Goal: Task Accomplishment & Management: Complete application form

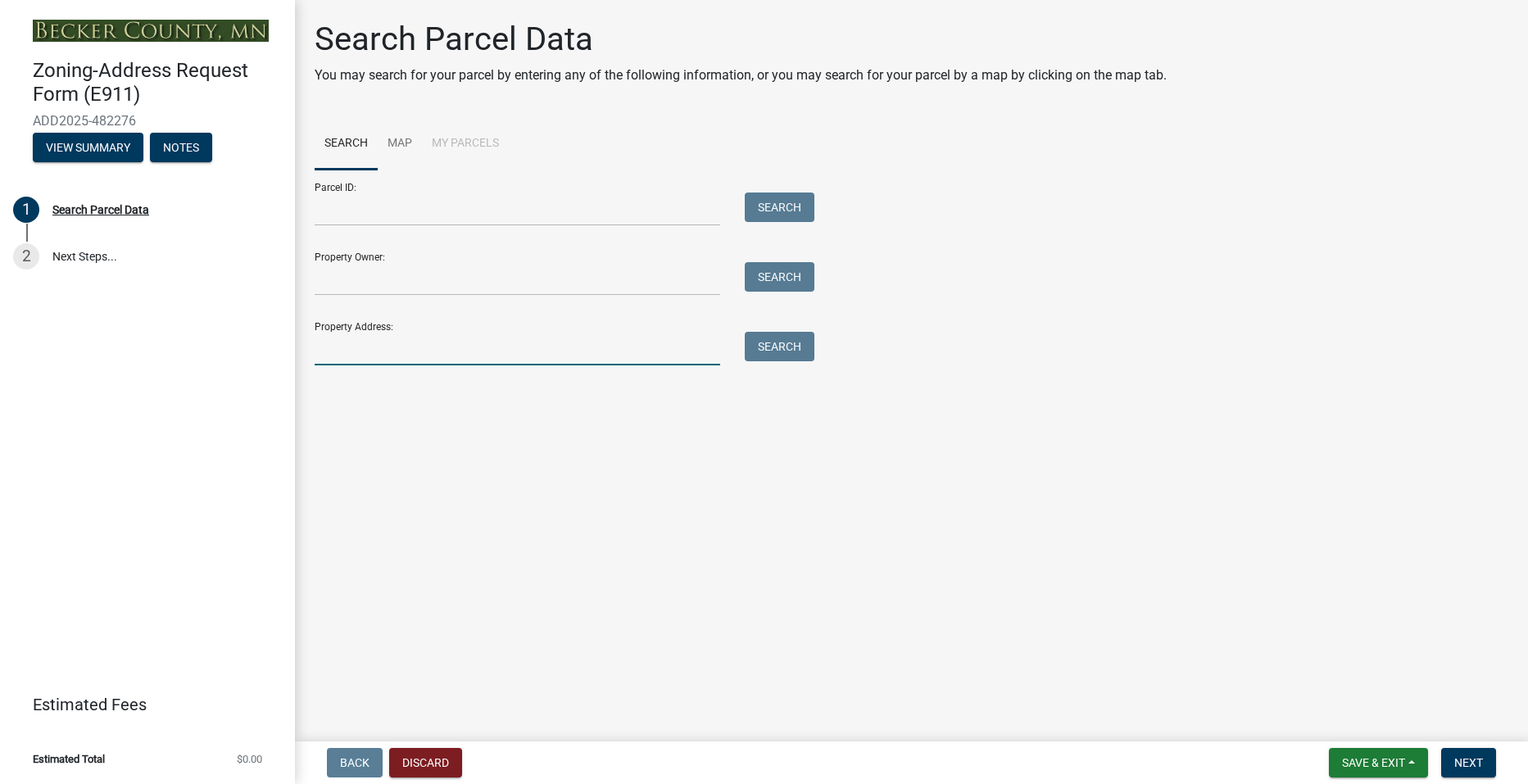
click at [378, 348] on input "Property Address:" at bounding box center [517, 349] width 406 height 34
click at [773, 342] on button "Search" at bounding box center [779, 347] width 69 height 30
click at [463, 353] on input "[STREET_ADDRESS]" at bounding box center [517, 349] width 406 height 34
type input "1"
click at [354, 273] on input "Property Owner:" at bounding box center [517, 278] width 406 height 34
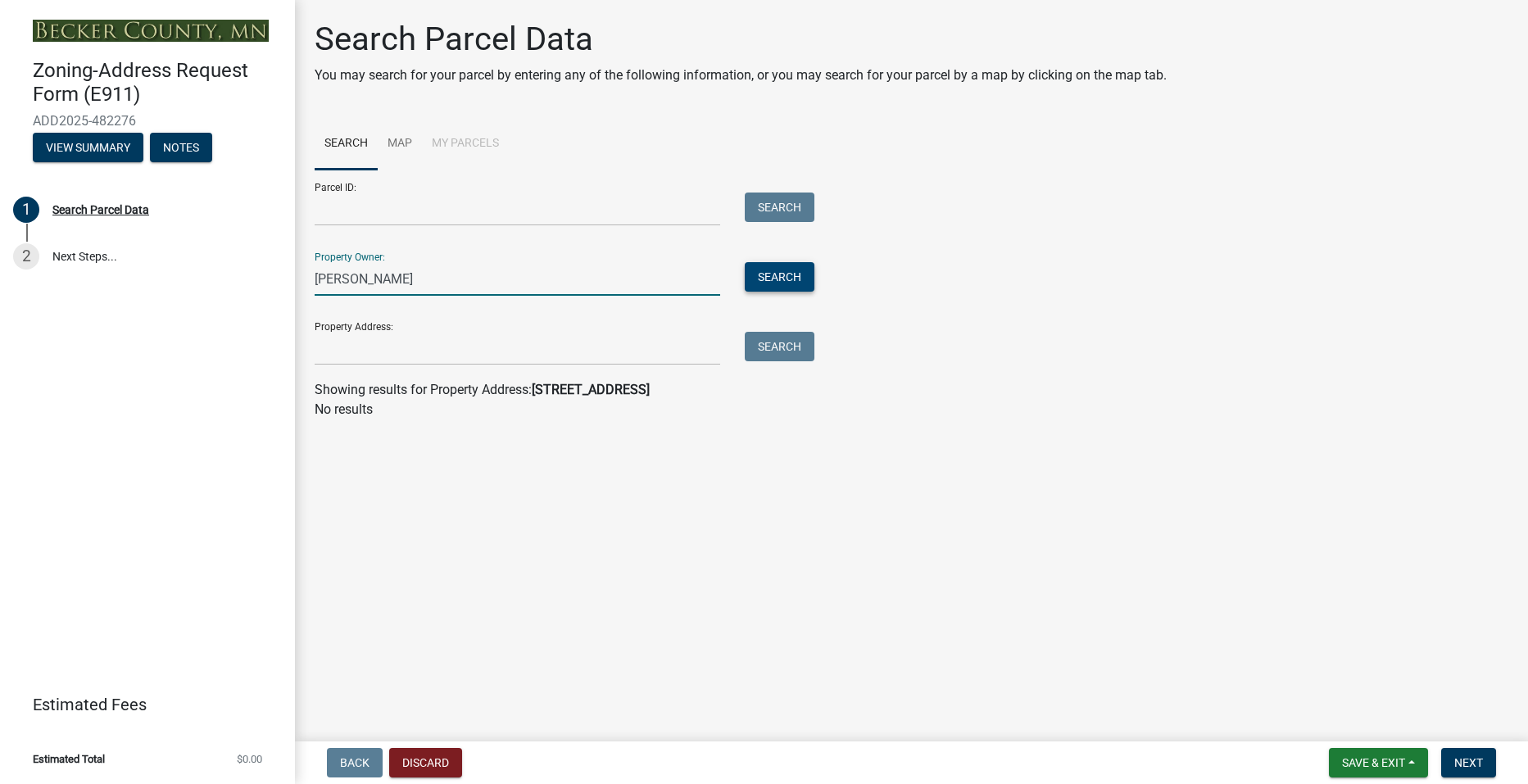
type input "[PERSON_NAME]"
click at [766, 272] on button "Search" at bounding box center [779, 276] width 69 height 30
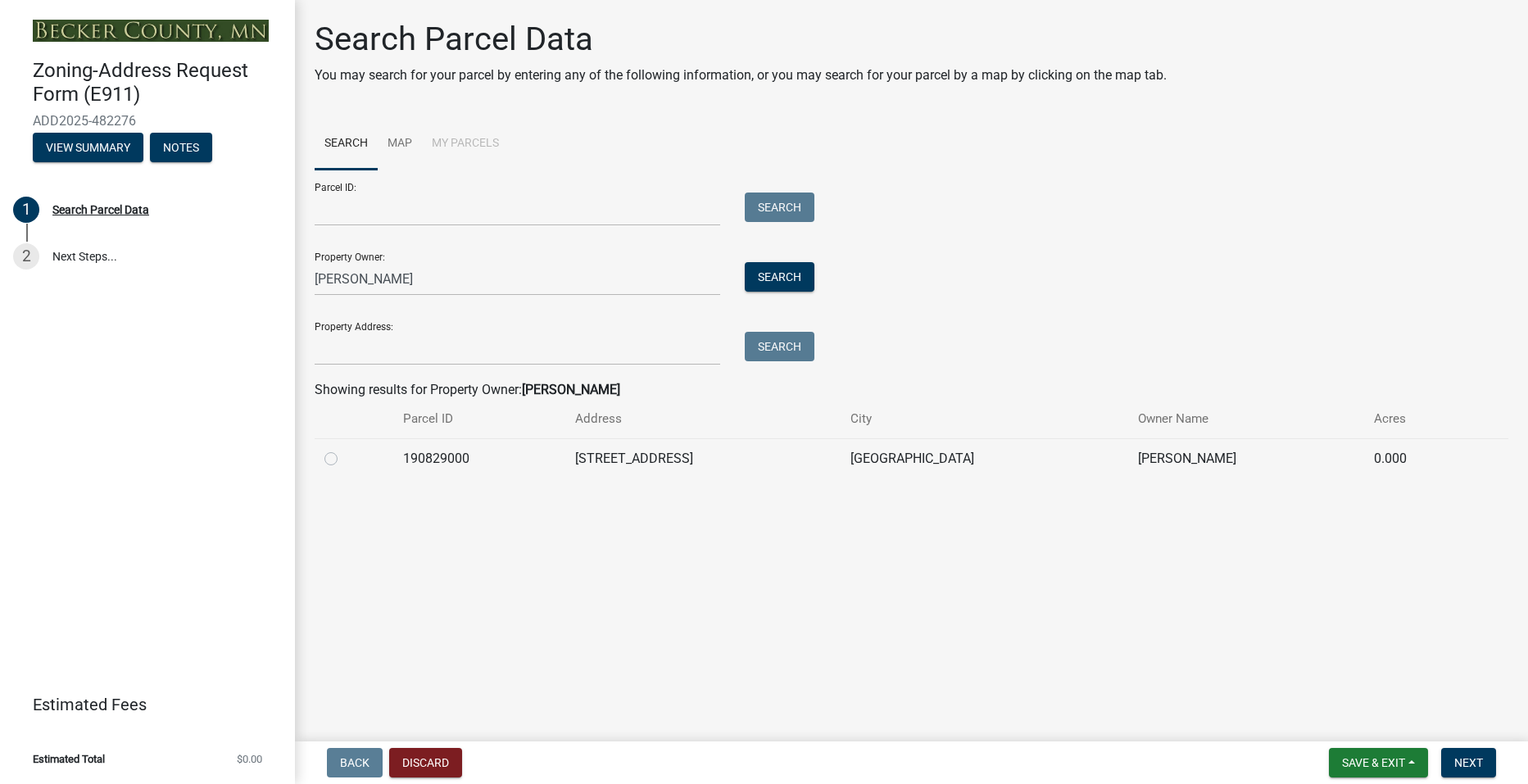
click at [339, 460] on div at bounding box center [354, 458] width 59 height 20
click at [344, 448] on label at bounding box center [344, 448] width 0 height 0
click at [344, 458] on input "radio" at bounding box center [349, 453] width 11 height 11
radio input "true"
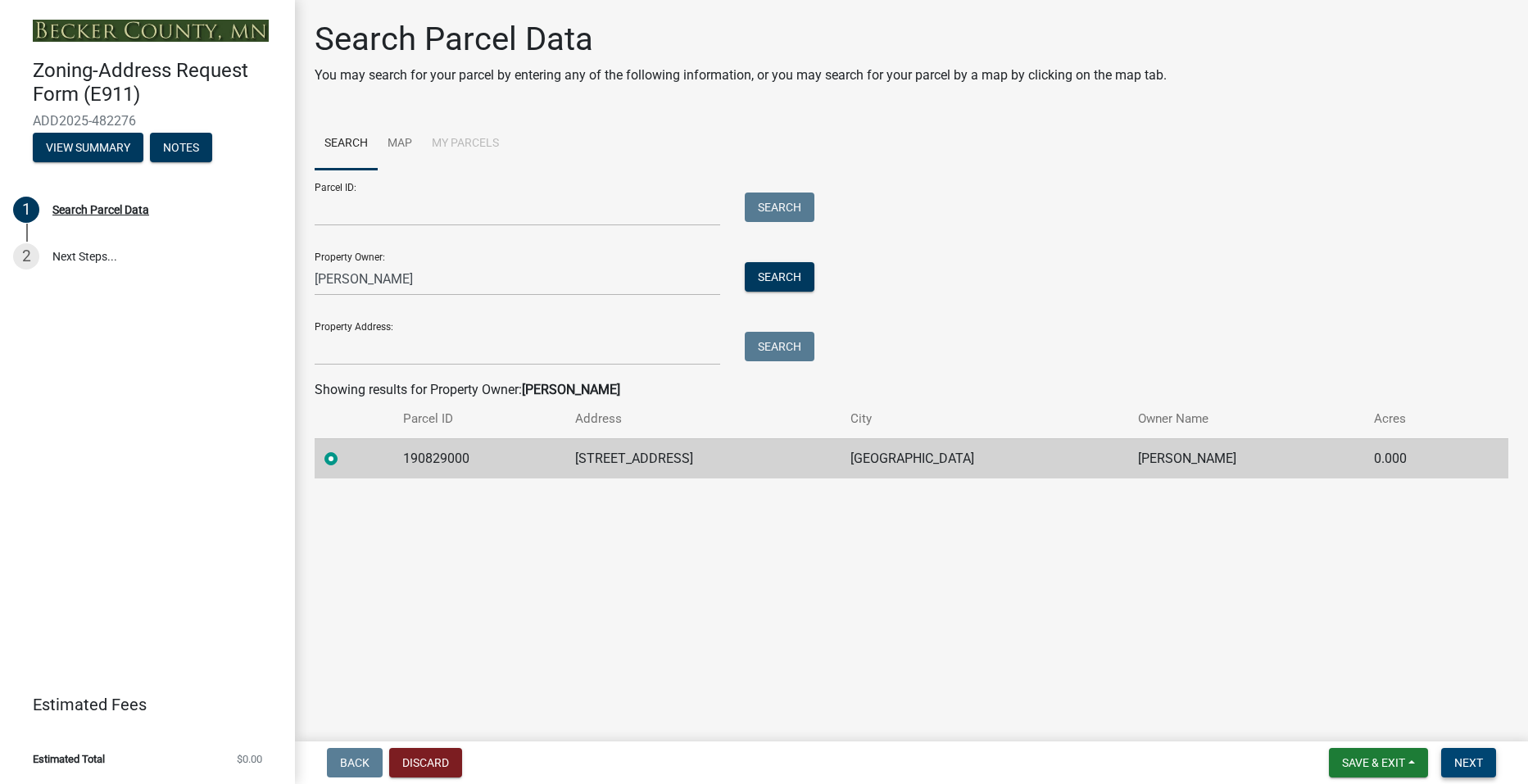
click at [1476, 761] on span "Next" at bounding box center [1468, 762] width 29 height 13
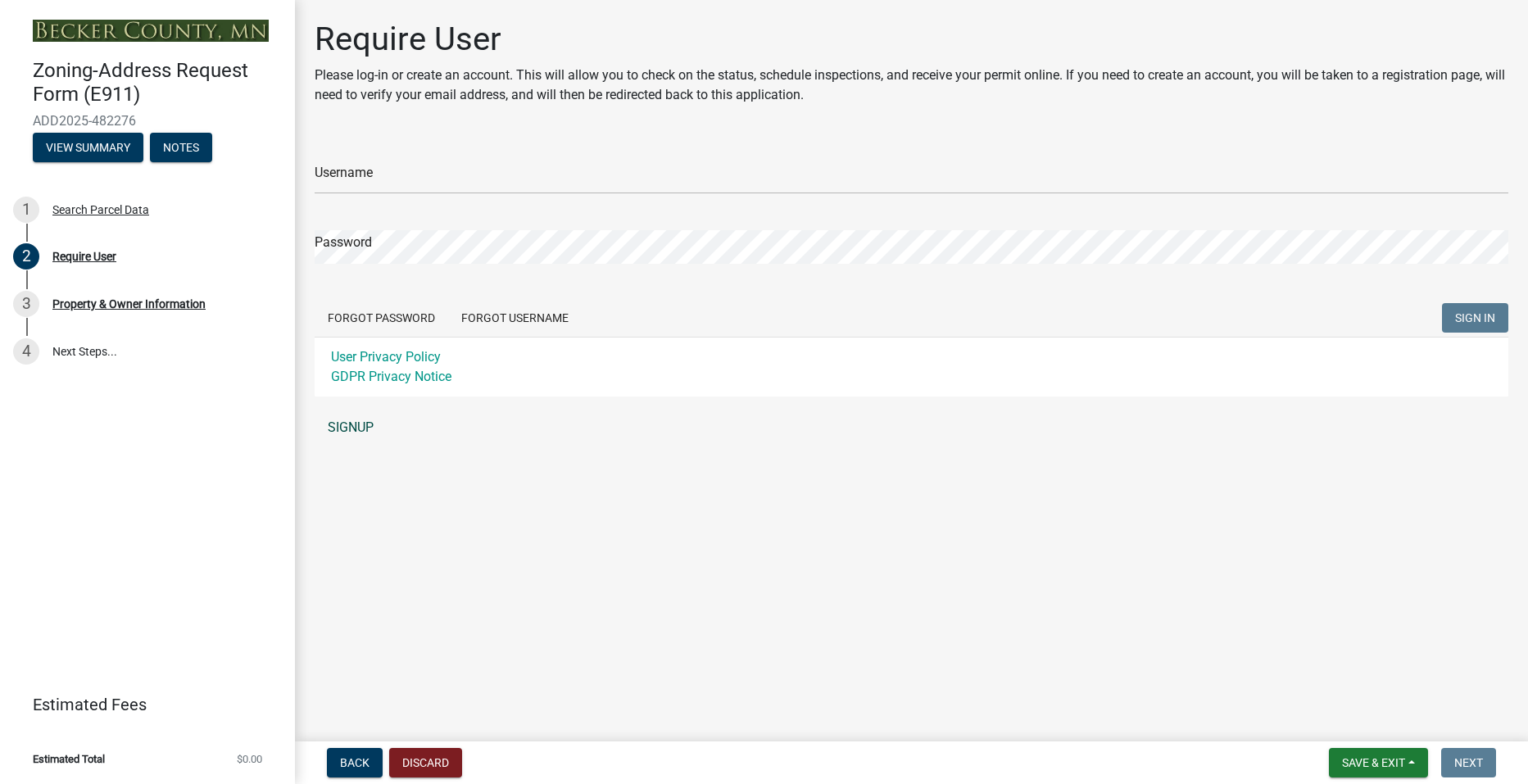
click at [334, 430] on link "SIGNUP" at bounding box center [911, 427] width 1193 height 33
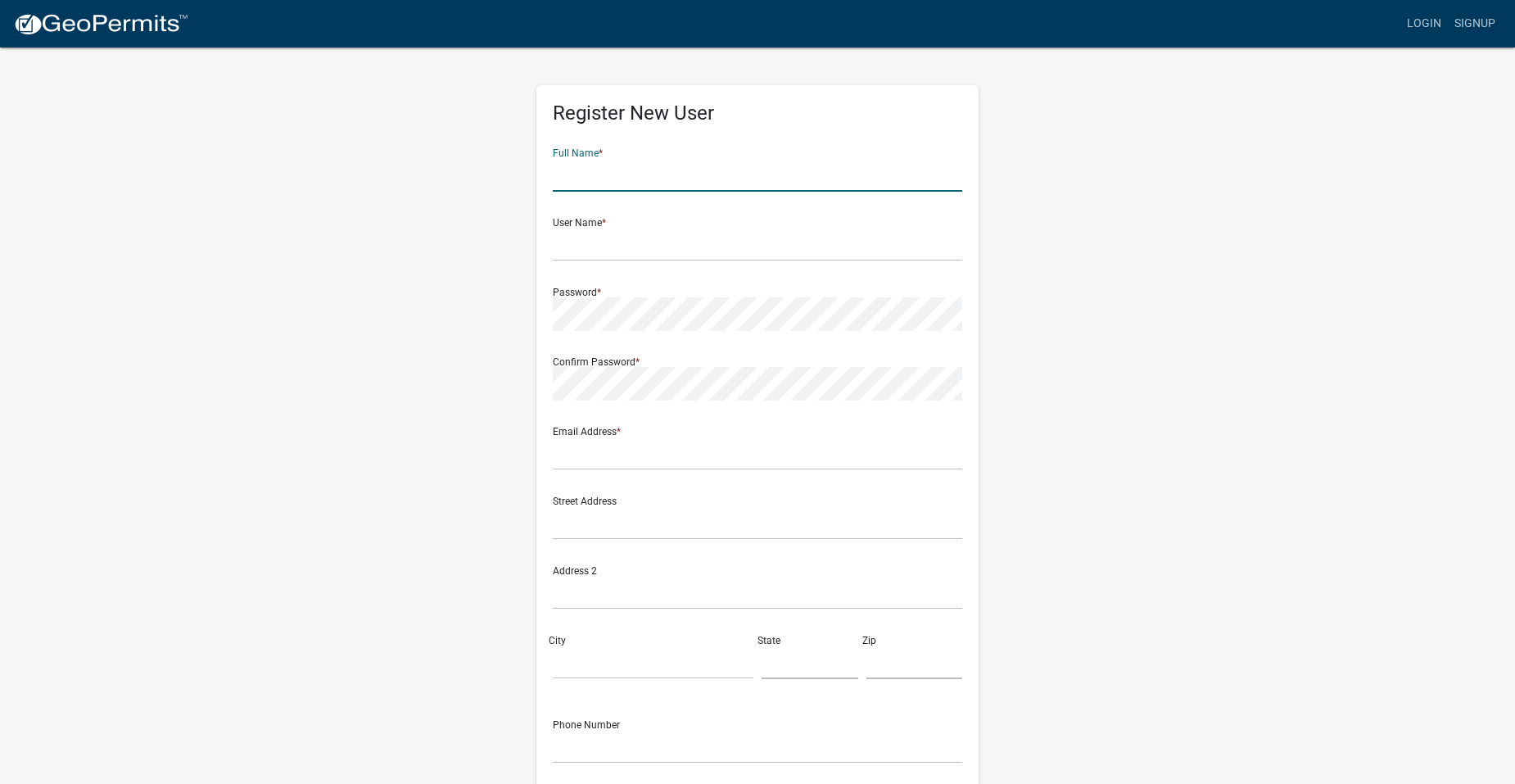
click at [606, 170] on input "text" at bounding box center [758, 175] width 410 height 34
click at [606, 170] on input "Garret" at bounding box center [758, 175] width 410 height 34
type input "[PERSON_NAME]"
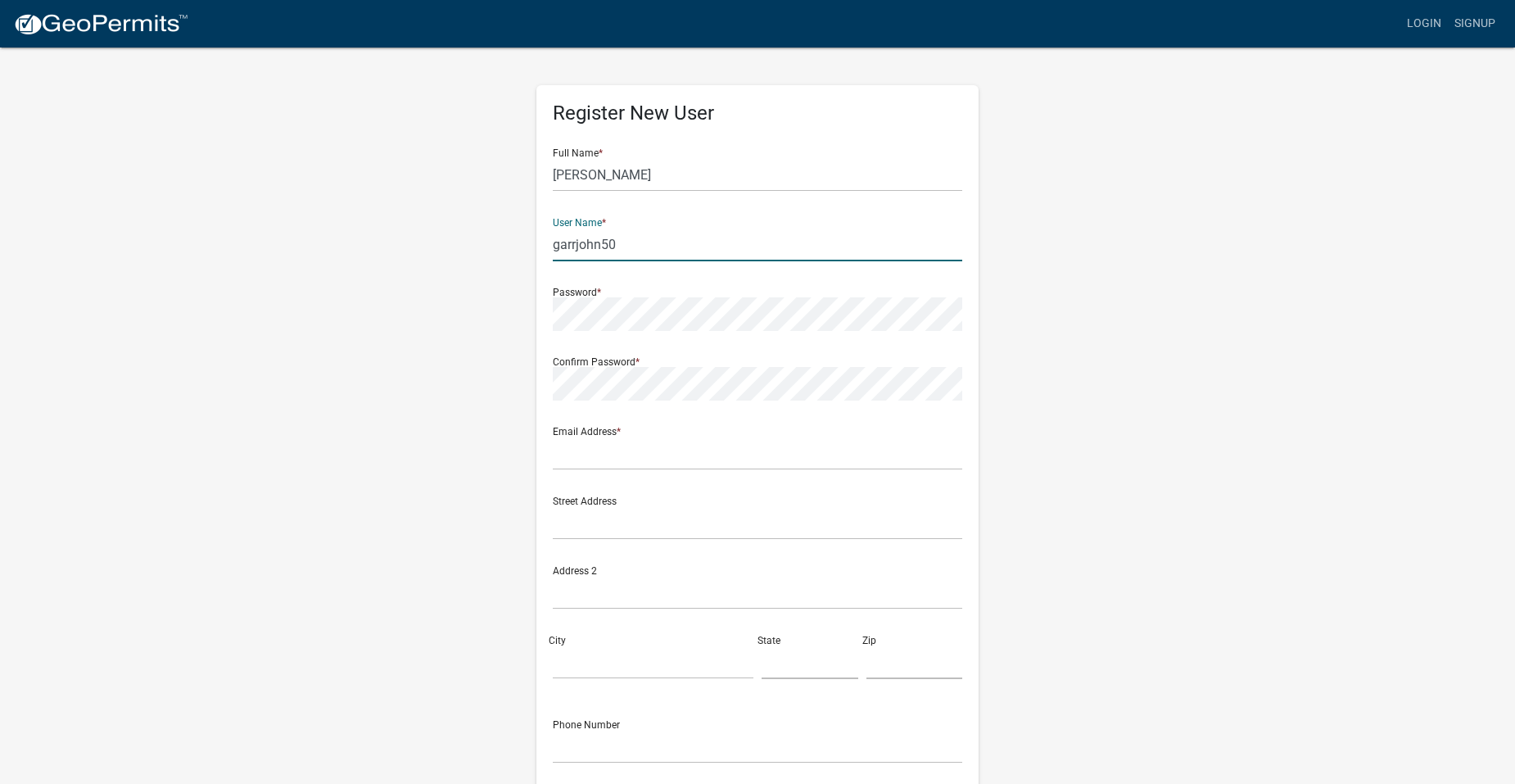
type input "garrjohn50"
click at [596, 460] on input "text" at bounding box center [758, 453] width 410 height 34
type input "[EMAIL_ADDRESS][DOMAIN_NAME]"
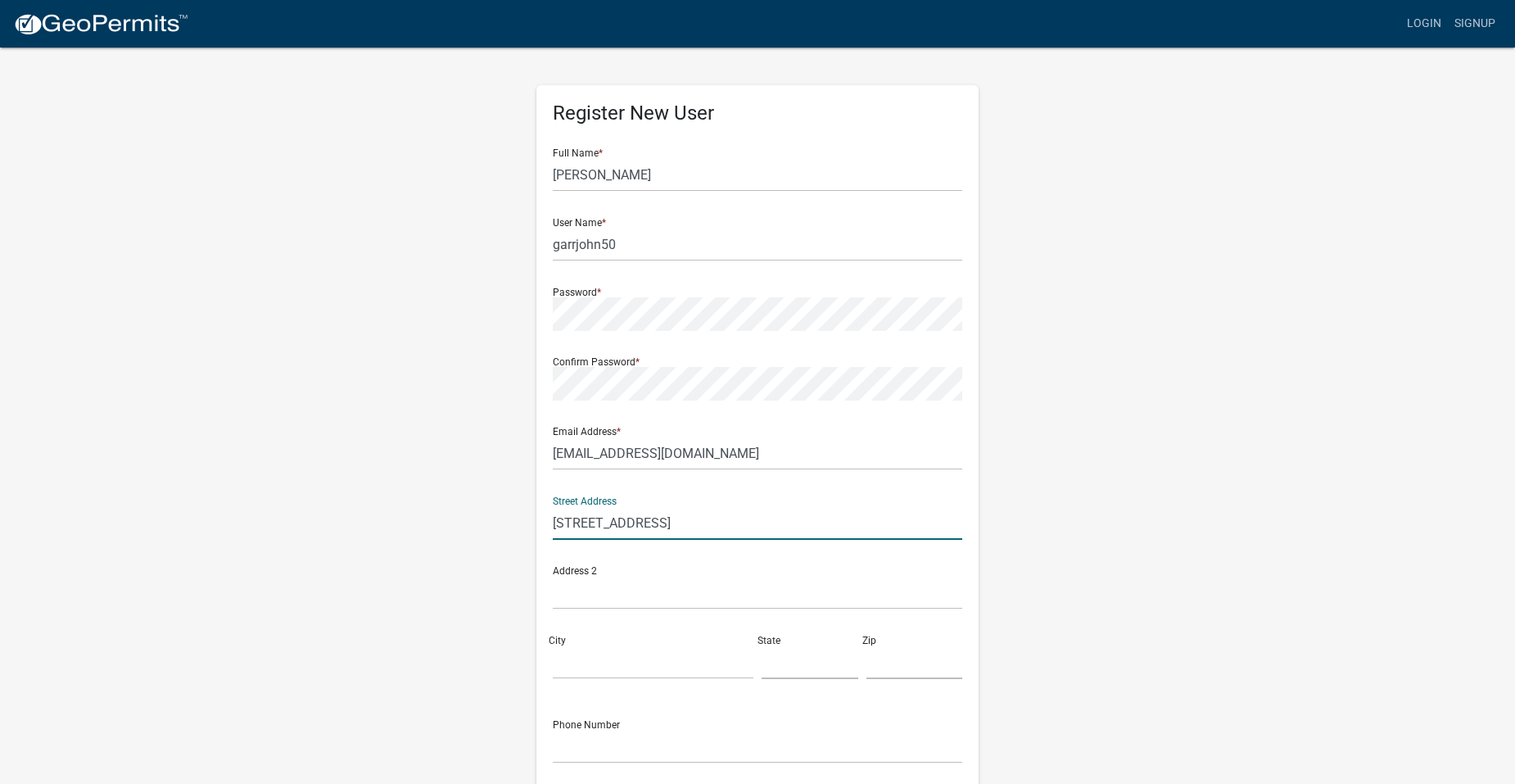
type input "[STREET_ADDRESS]"
type input "west Fargo"
type input "nd"
type input "58073"
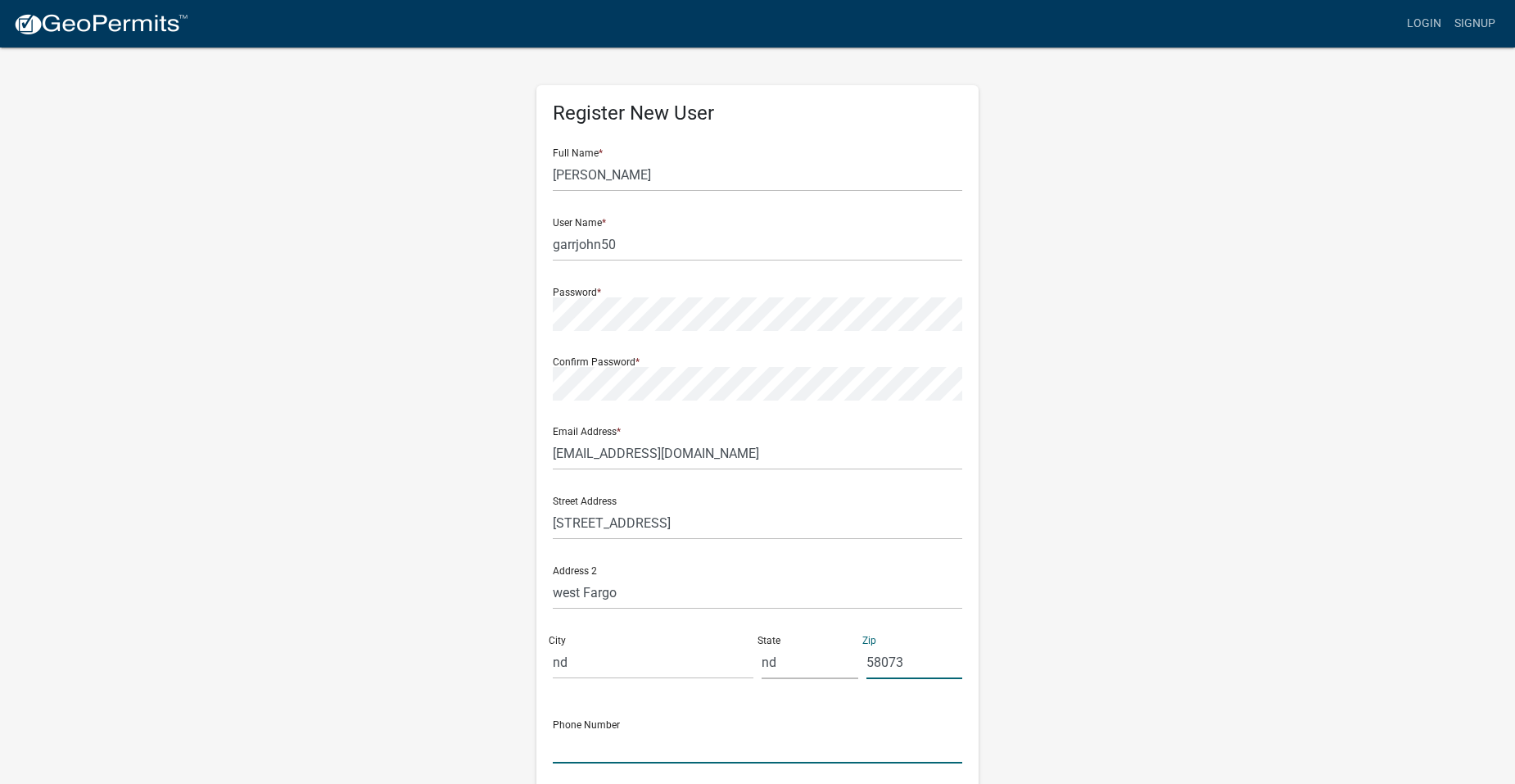
click at [575, 757] on input "text" at bounding box center [758, 746] width 410 height 34
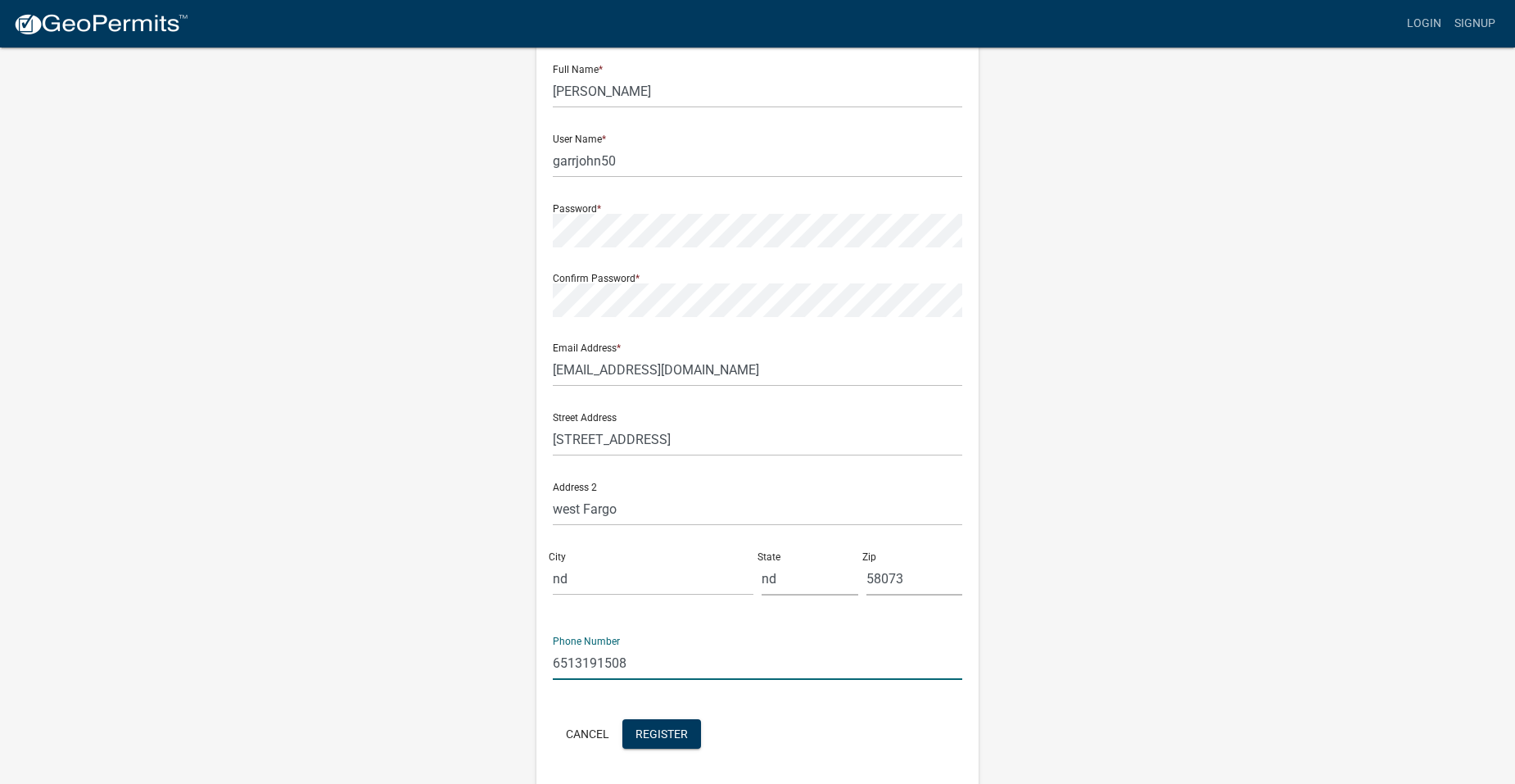
scroll to position [138, 0]
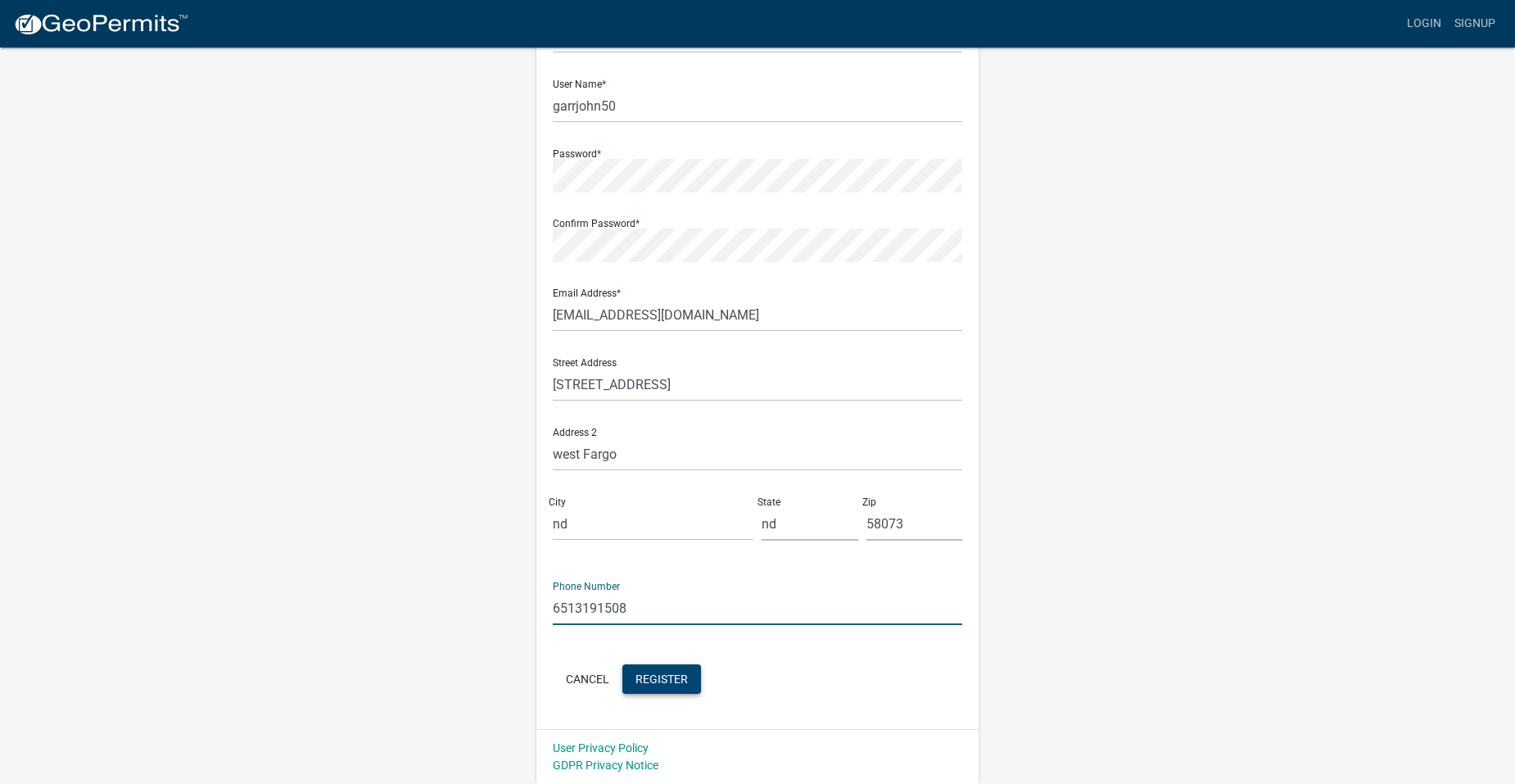
type input "6513191508"
click at [663, 689] on button "Register" at bounding box center [662, 679] width 79 height 30
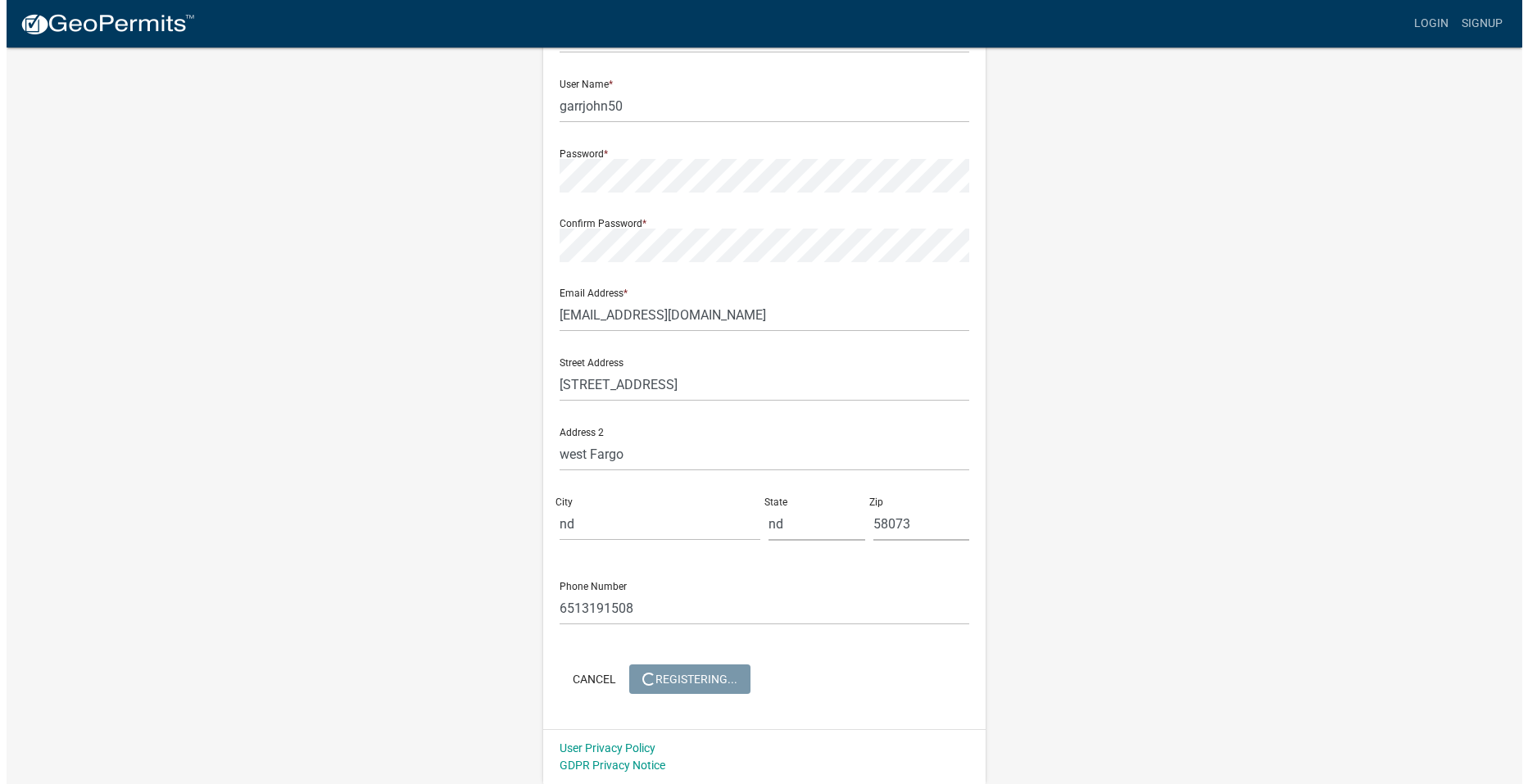
scroll to position [0, 0]
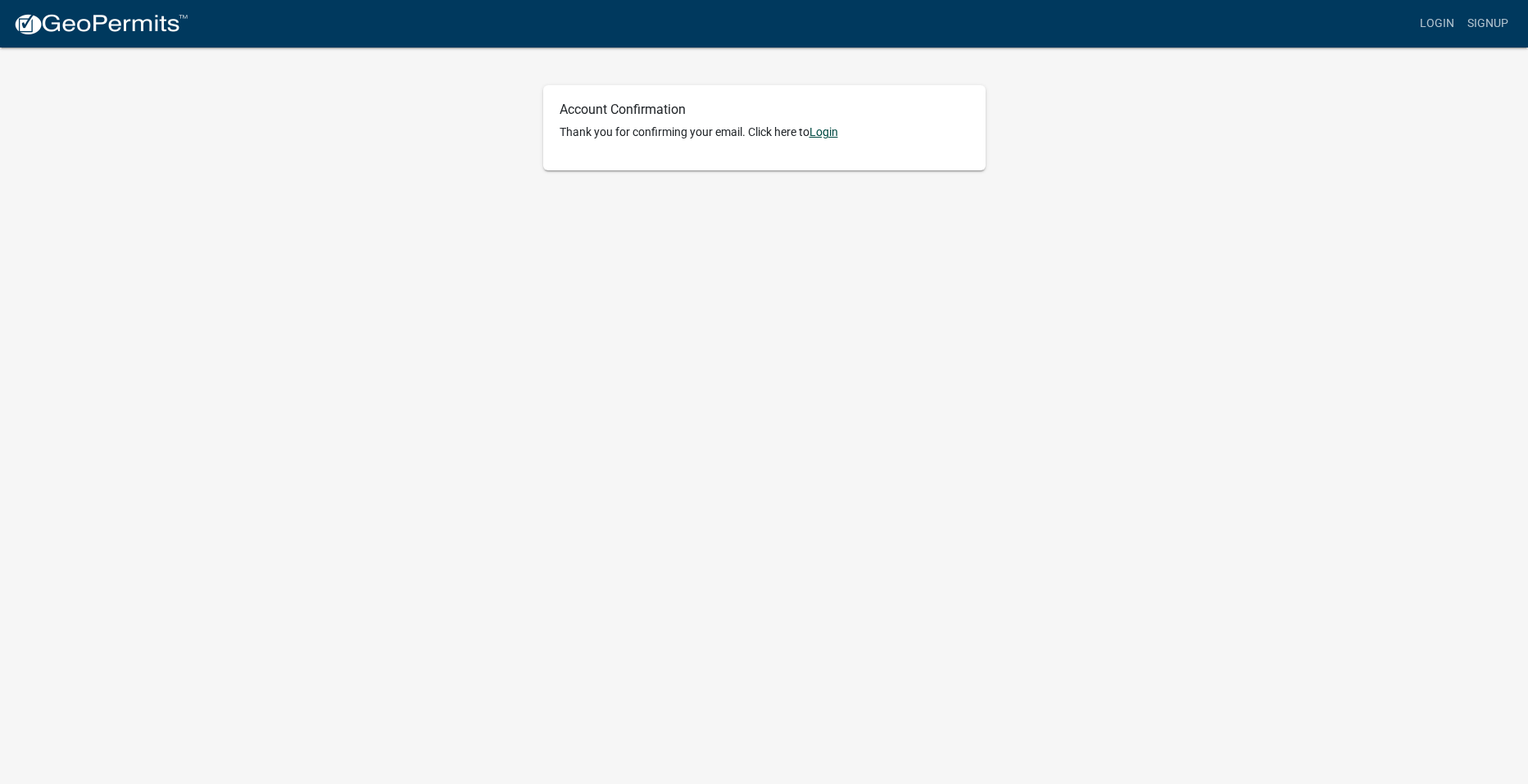
click at [824, 127] on link "Login" at bounding box center [823, 131] width 29 height 13
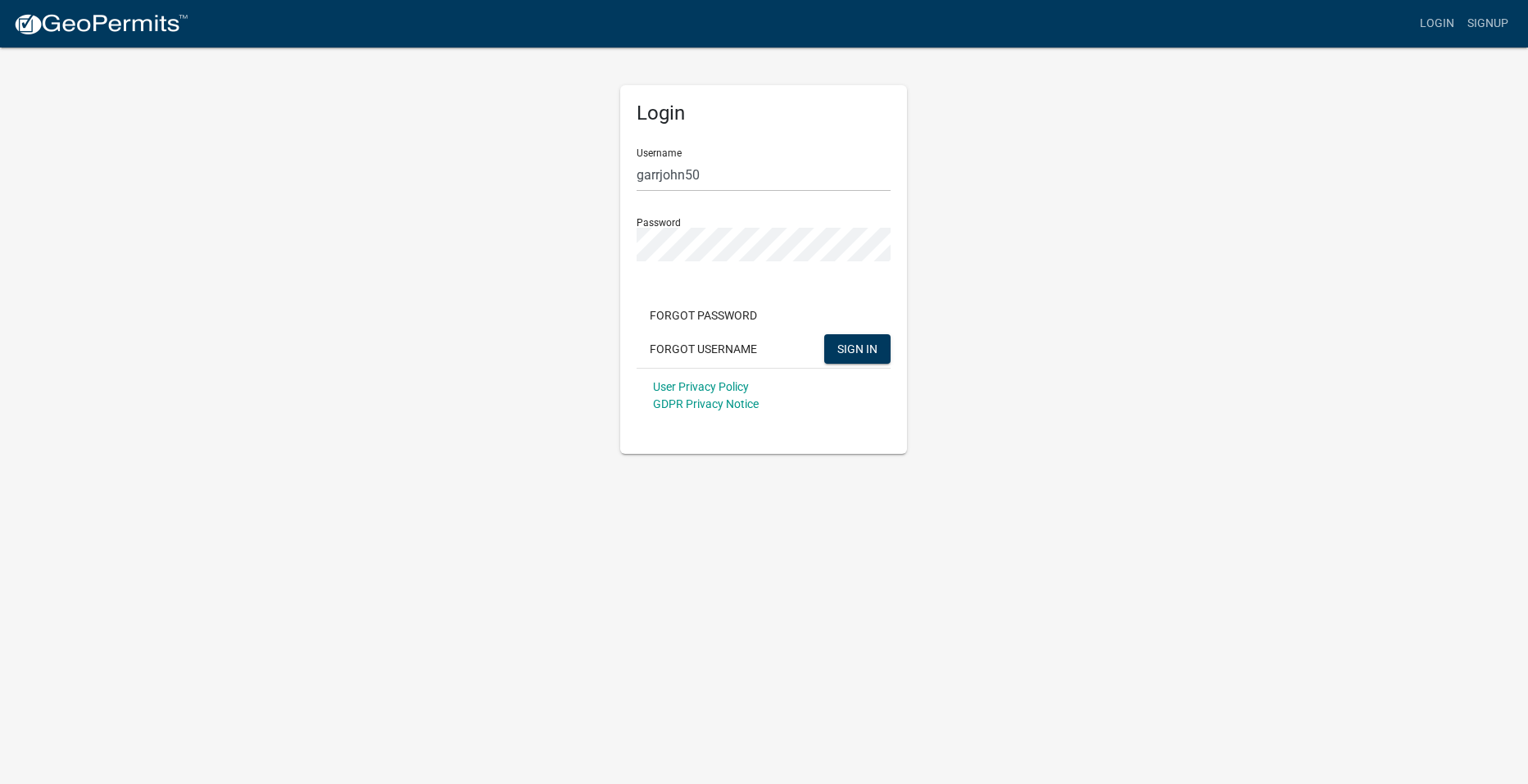
drag, startPoint x: 843, startPoint y: 347, endPoint x: 973, endPoint y: 285, distance: 144.0
click at [973, 285] on div "Login Username garrjohn50 Password Forgot Password Forgot Username SIGN IN User…" at bounding box center [764, 249] width 933 height 408
click at [850, 353] on span "SIGN IN" at bounding box center [857, 348] width 40 height 13
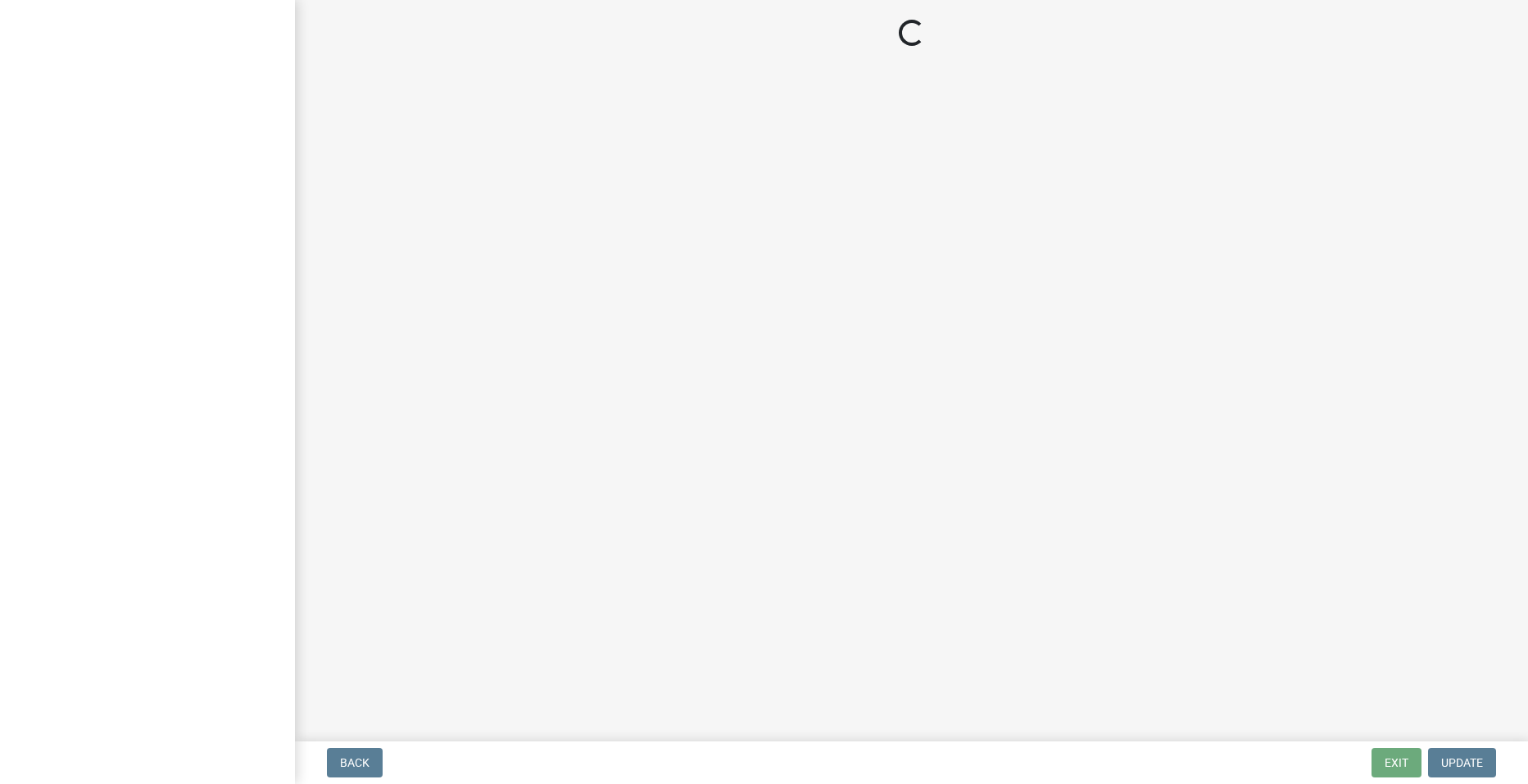
click at [1345, 21] on div "Loading..." at bounding box center [911, 34] width 1193 height 29
select select "1e28ad55-6c80-4947-b10c-cd80c7e9ba35"
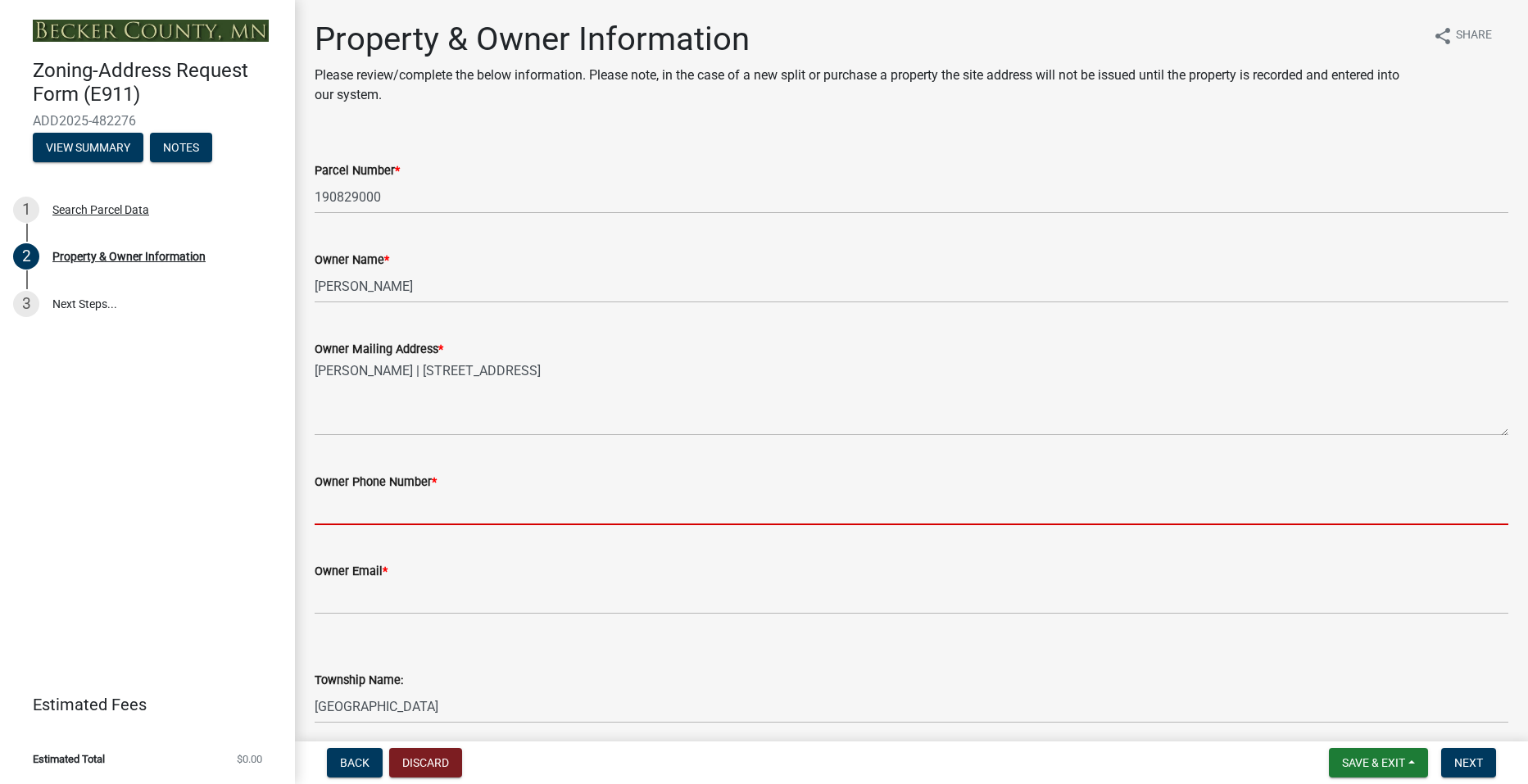
click at [458, 511] on input "Owner Phone Number *" at bounding box center [911, 509] width 1193 height 34
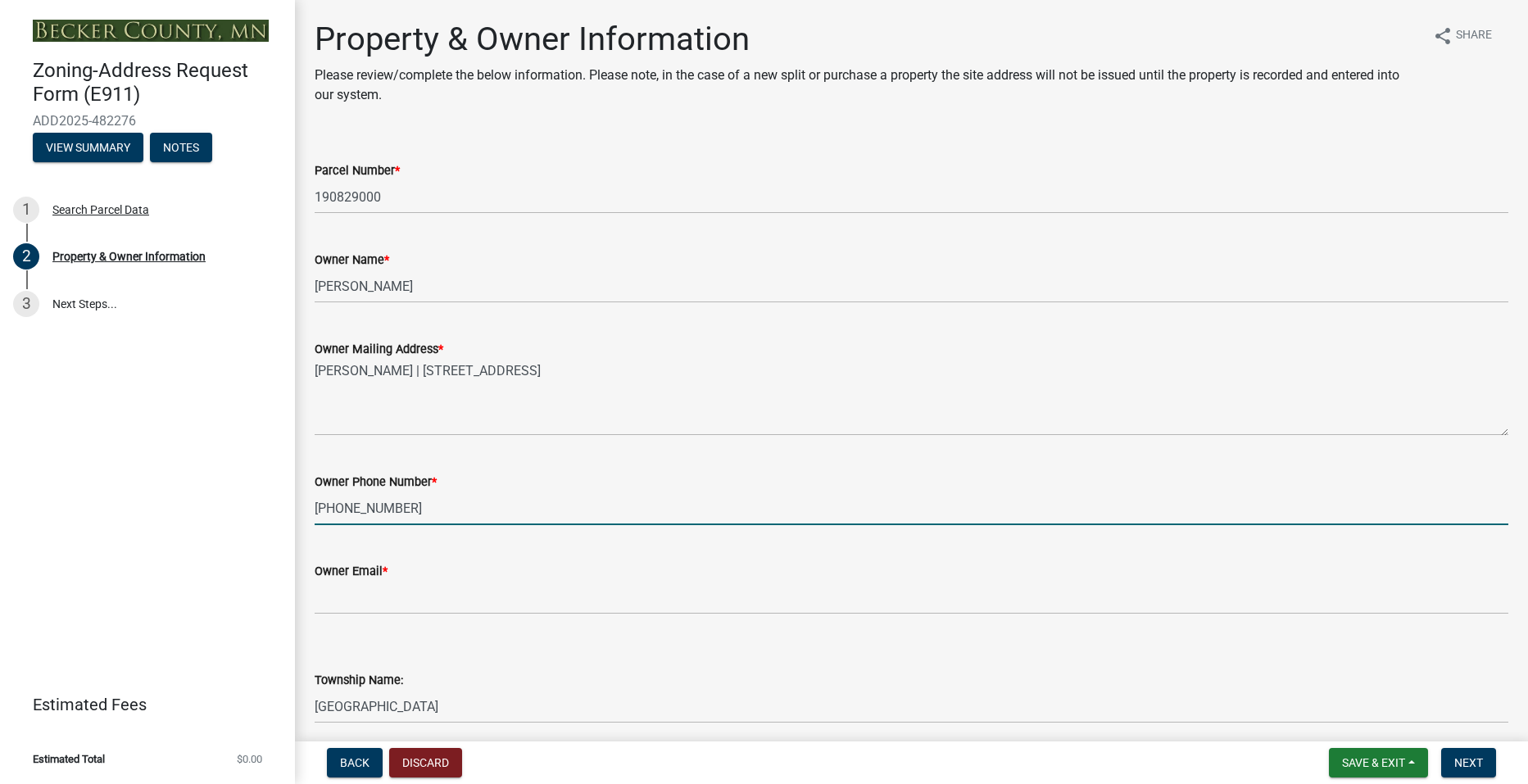
type input "651-319-1508"
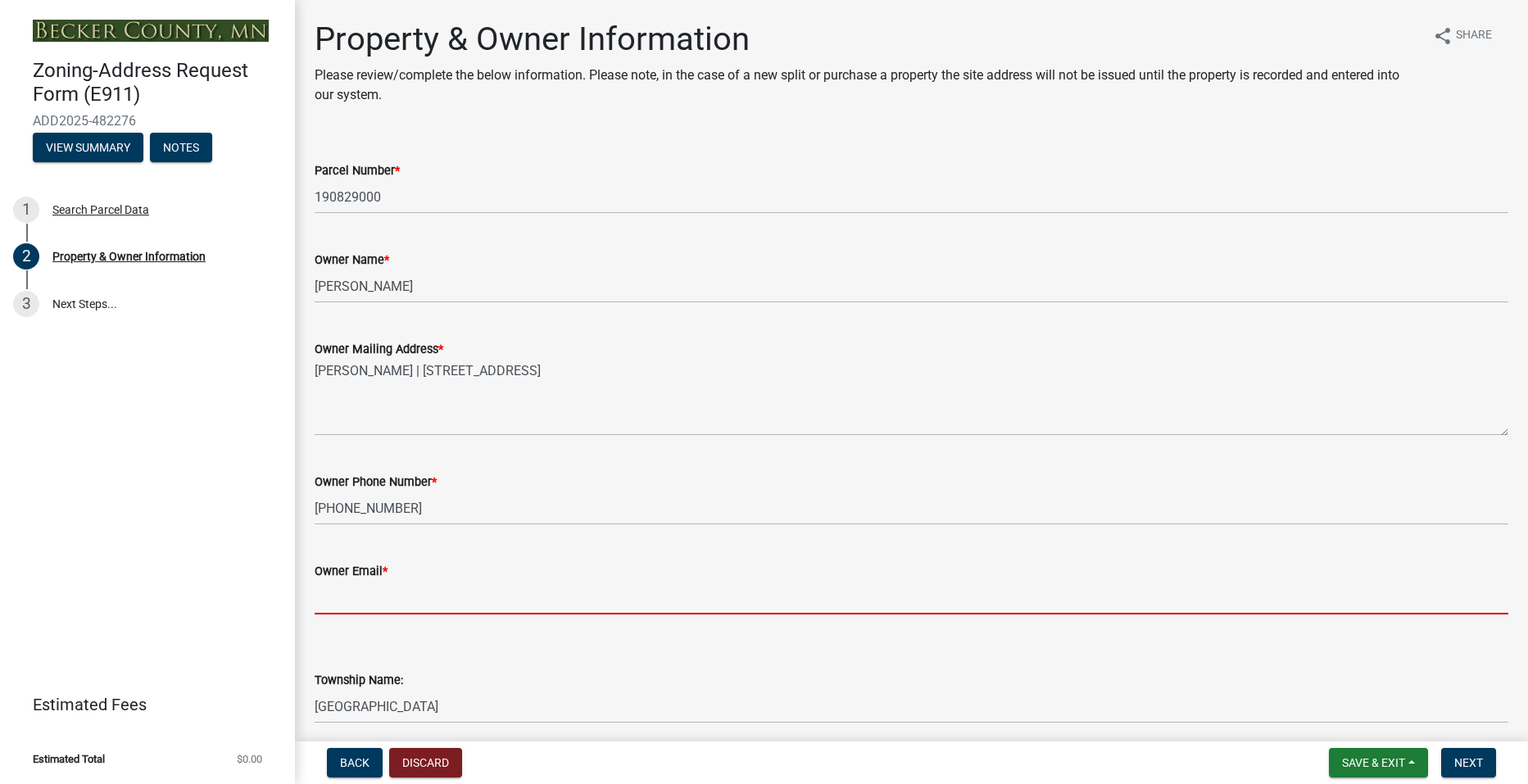
click at [391, 591] on input "Owner Email *" at bounding box center [911, 597] width 1193 height 34
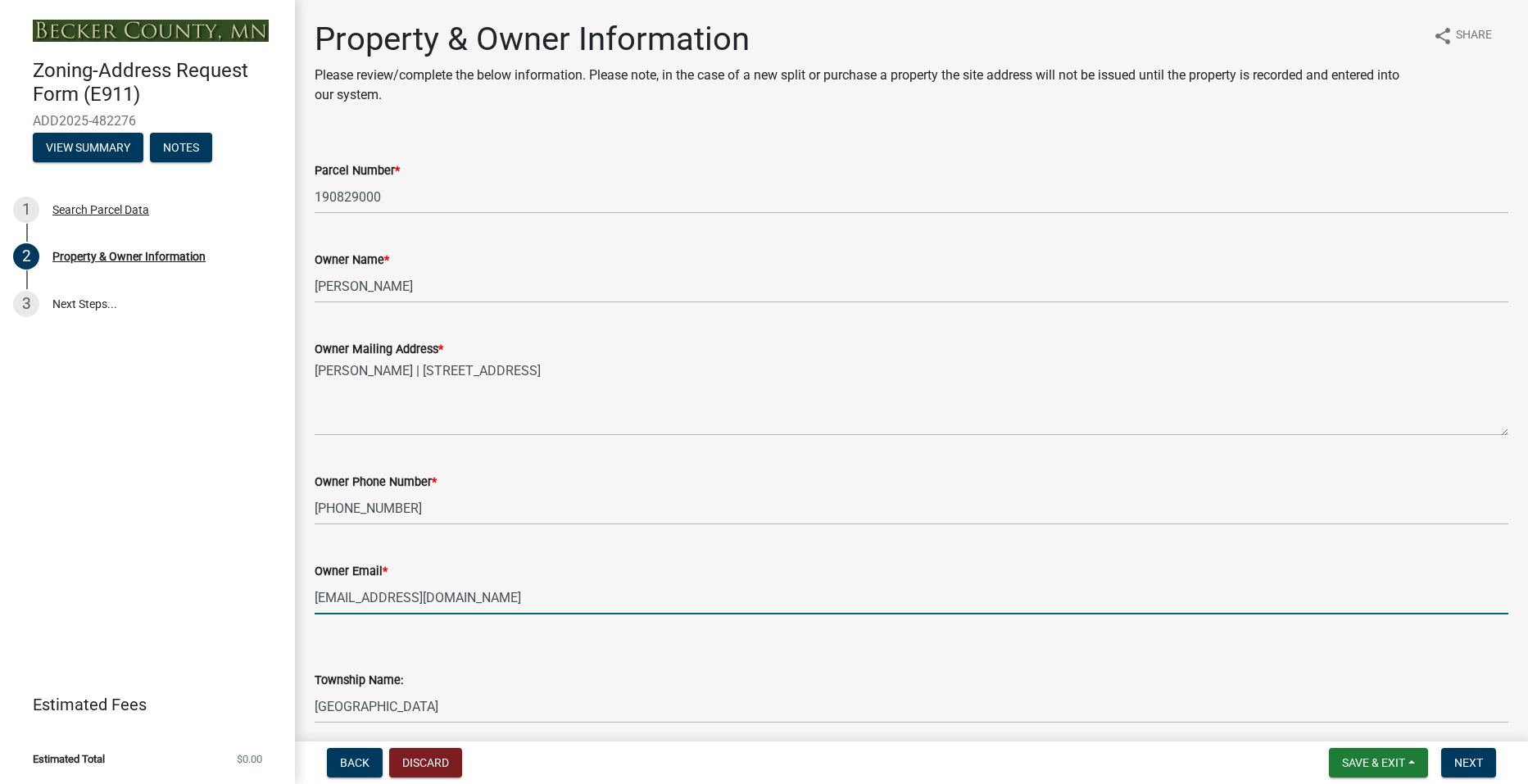
type input "[EMAIL_ADDRESS][DOMAIN_NAME]"
click at [248, 604] on div "Zoning-Address Request Form (E911) ADD2025-482276 View Summary Notes 1 Search P…" at bounding box center [147, 392] width 295 height 784
click at [1086, 590] on input "[EMAIL_ADDRESS][DOMAIN_NAME]" at bounding box center [911, 597] width 1193 height 34
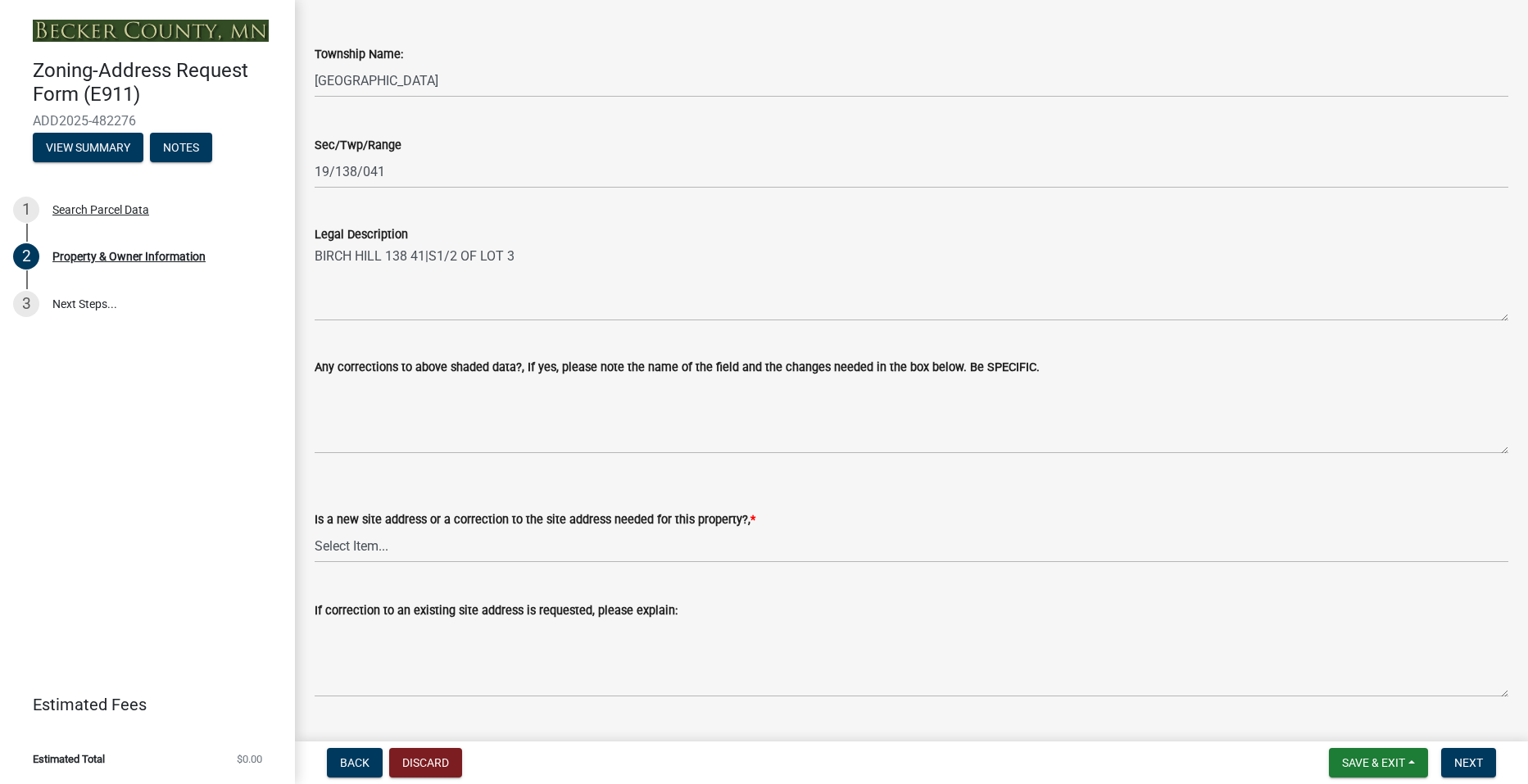
scroll to position [850, 0]
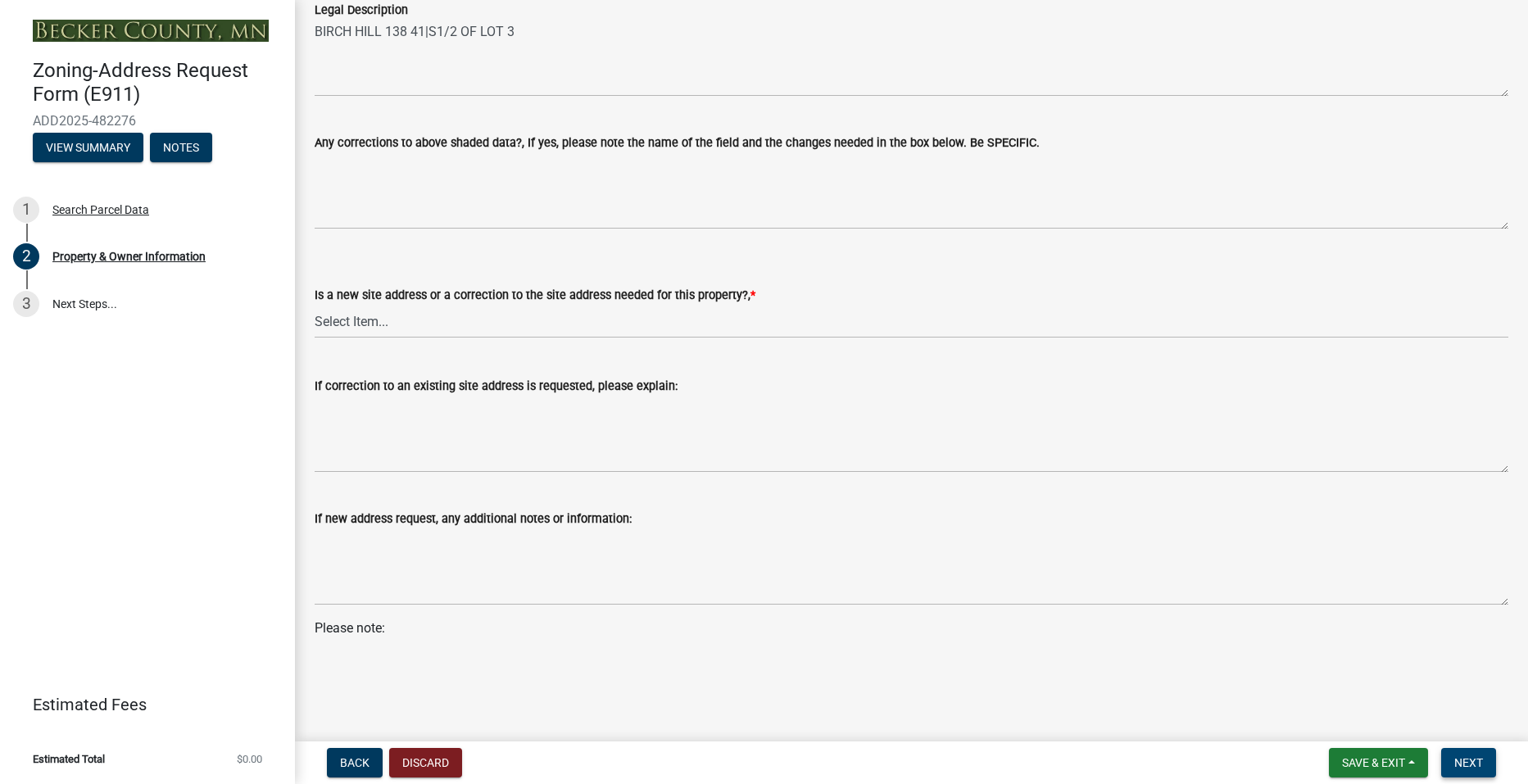
click at [1472, 766] on span "Next" at bounding box center [1468, 762] width 29 height 13
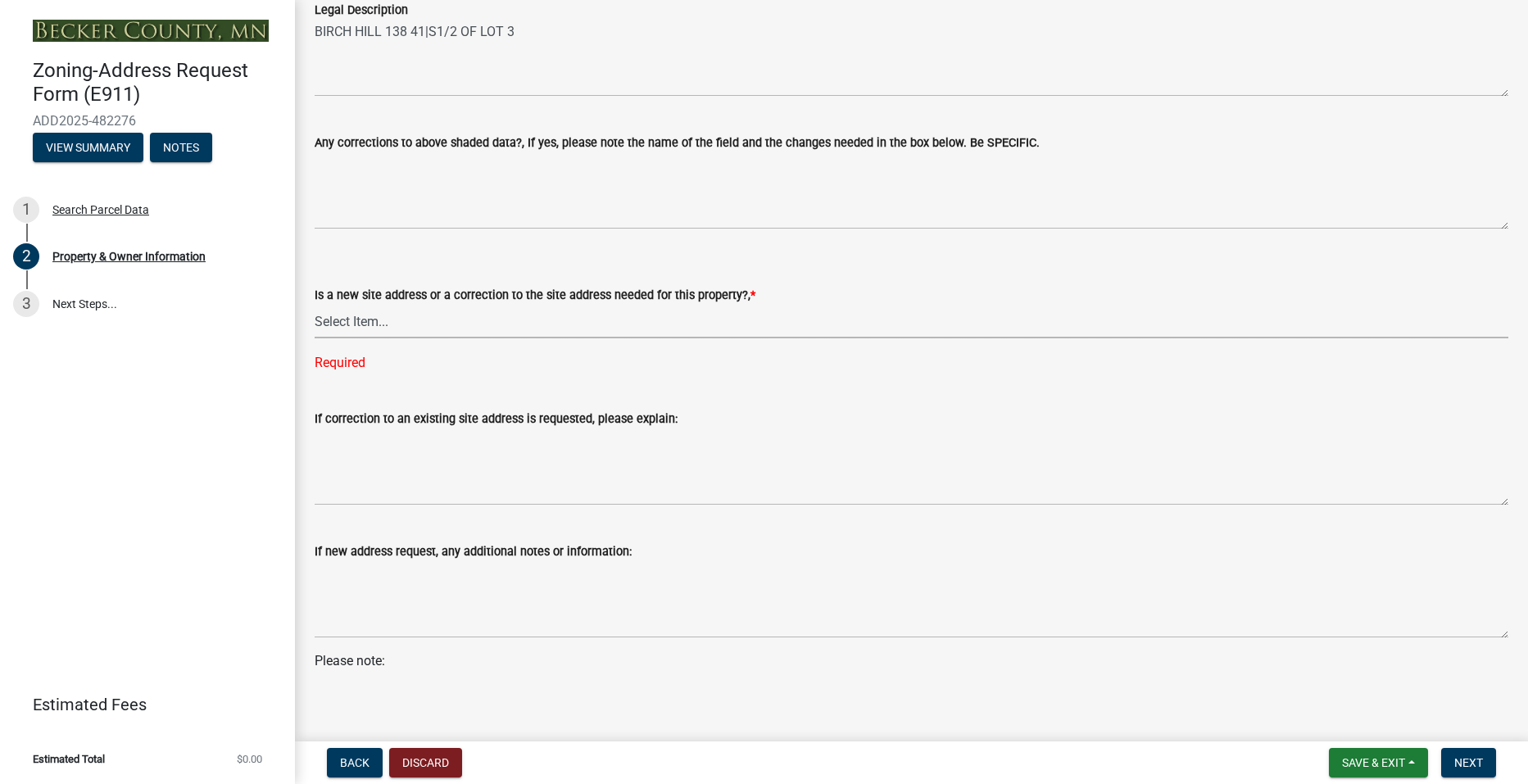
click at [392, 326] on select "Select Item... New Site Address Needed Correction to Site Address Needed I alre…" at bounding box center [911, 322] width 1193 height 34
click at [314, 305] on select "Select Item... New Site Address Needed Correction to Site Address Needed I alre…" at bounding box center [911, 322] width 1193 height 34
select select "9713d348-d2a0-499f-b5a4-c0ec60c22a78"
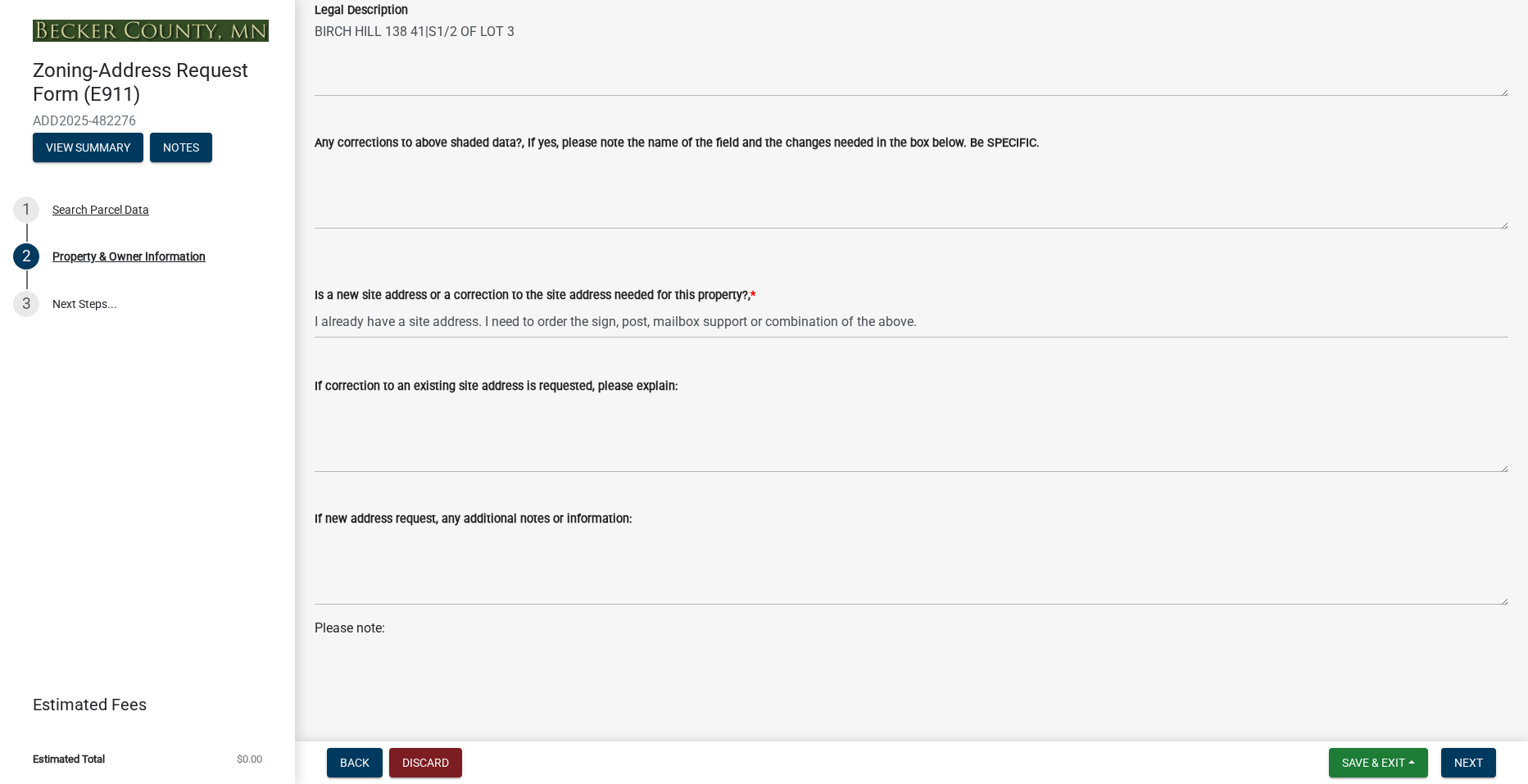
click at [419, 637] on p "Please note:" at bounding box center [911, 638] width 1193 height 39
click at [498, 660] on wm-data-entity-input "Please note:" at bounding box center [911, 644] width 1193 height 52
click at [1474, 772] on button "Next" at bounding box center [1469, 762] width 55 height 30
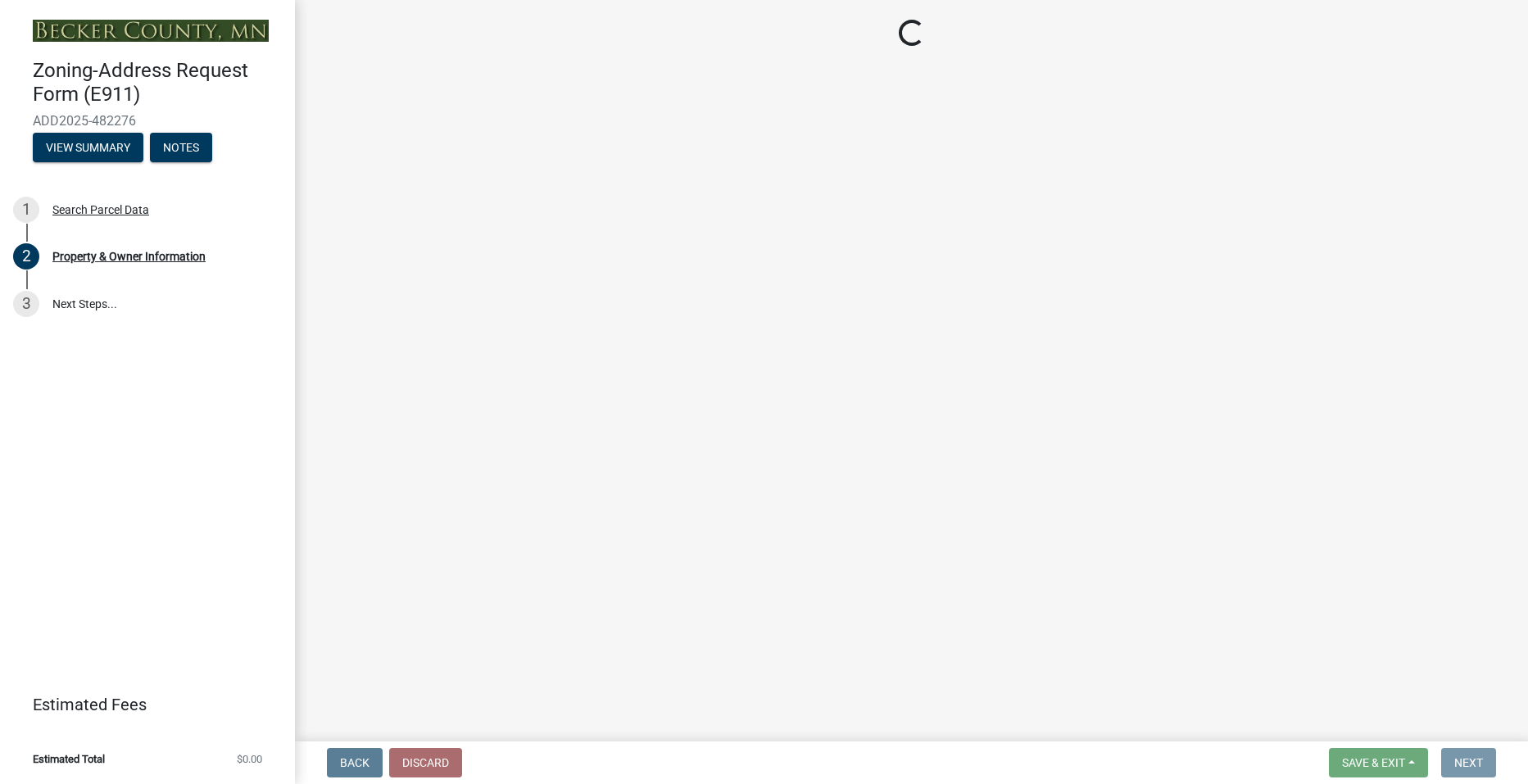
scroll to position [0, 0]
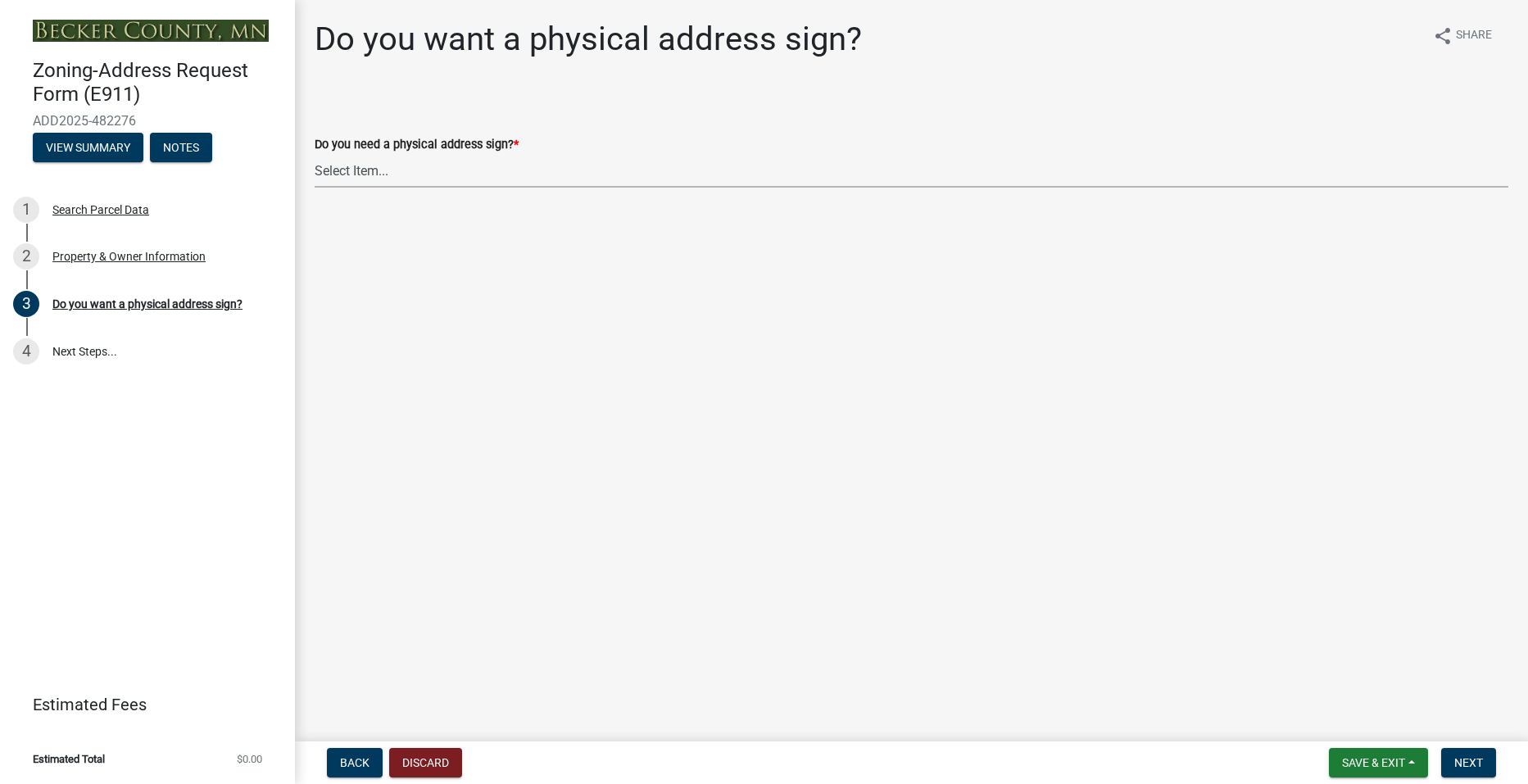
click at [394, 169] on select "Select Item... No sign needed. Please just email me my new address. Yes, I need…" at bounding box center [911, 171] width 1193 height 34
click at [314, 154] on select "Select Item... No sign needed. Please just email me my new address. Yes, I need…" at bounding box center [911, 171] width 1193 height 34
select select "e0d83106-b8a0-4213-8b37-9ca0094bb326"
click at [1469, 757] on span "Next" at bounding box center [1468, 762] width 29 height 13
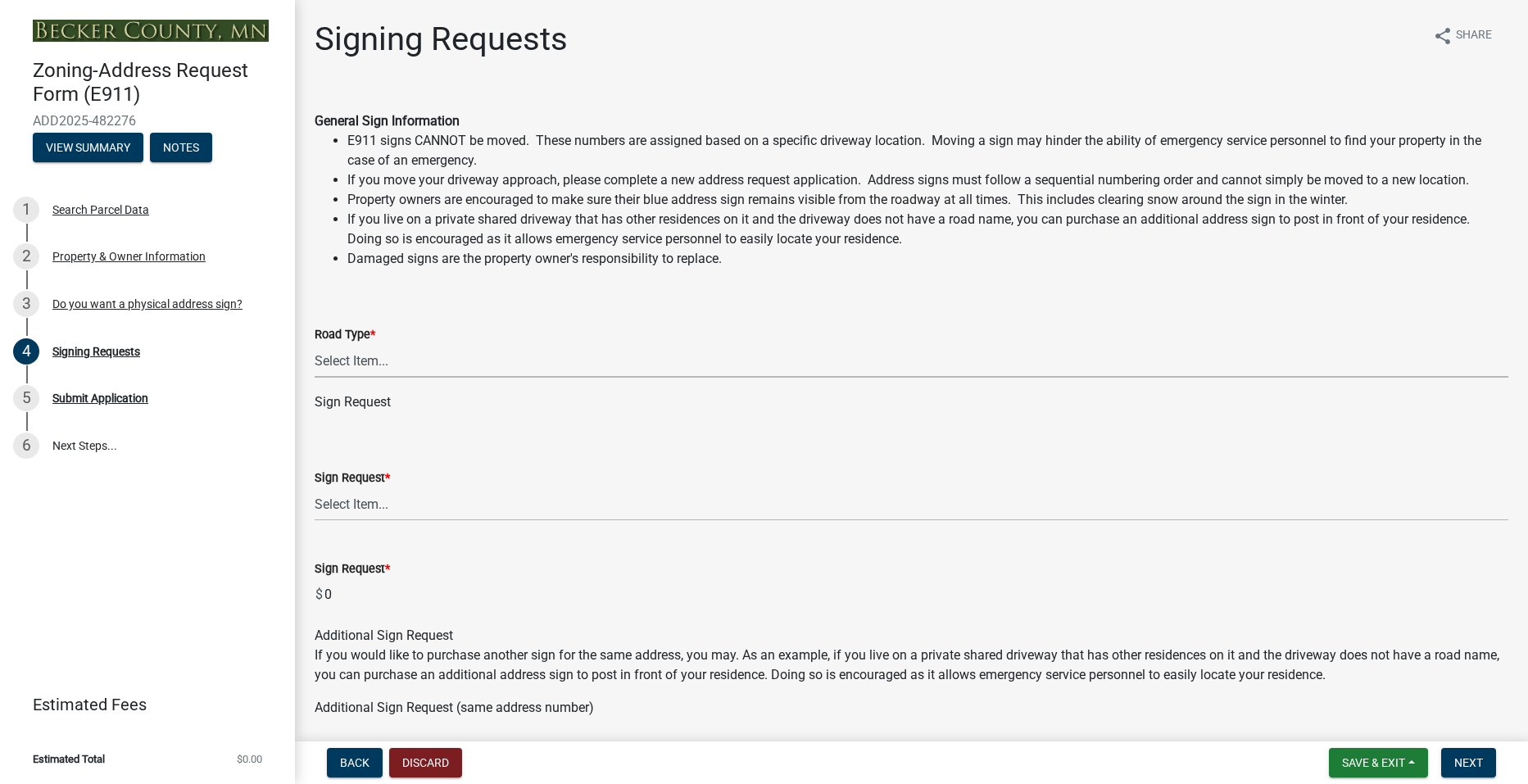
click at [367, 358] on select "Select Item... Private Easement Public / Township County State 4 Lane Highway" at bounding box center [911, 360] width 1193 height 34
click at [314, 344] on select "Select Item... Private Easement Public / Township County State 4 Lane Highway" at bounding box center [911, 360] width 1193 height 34
select select "760fcb49-d2e5-46dc-9698-fa85ee8719bd"
click at [370, 426] on div "Sign Request * Select Item... $12 - I only need a post (no sign or installation…" at bounding box center [911, 472] width 1193 height 96
click at [352, 510] on select "Select Item... $12 - I only need a post (no sign or installation). $25 - I only…" at bounding box center [911, 504] width 1193 height 34
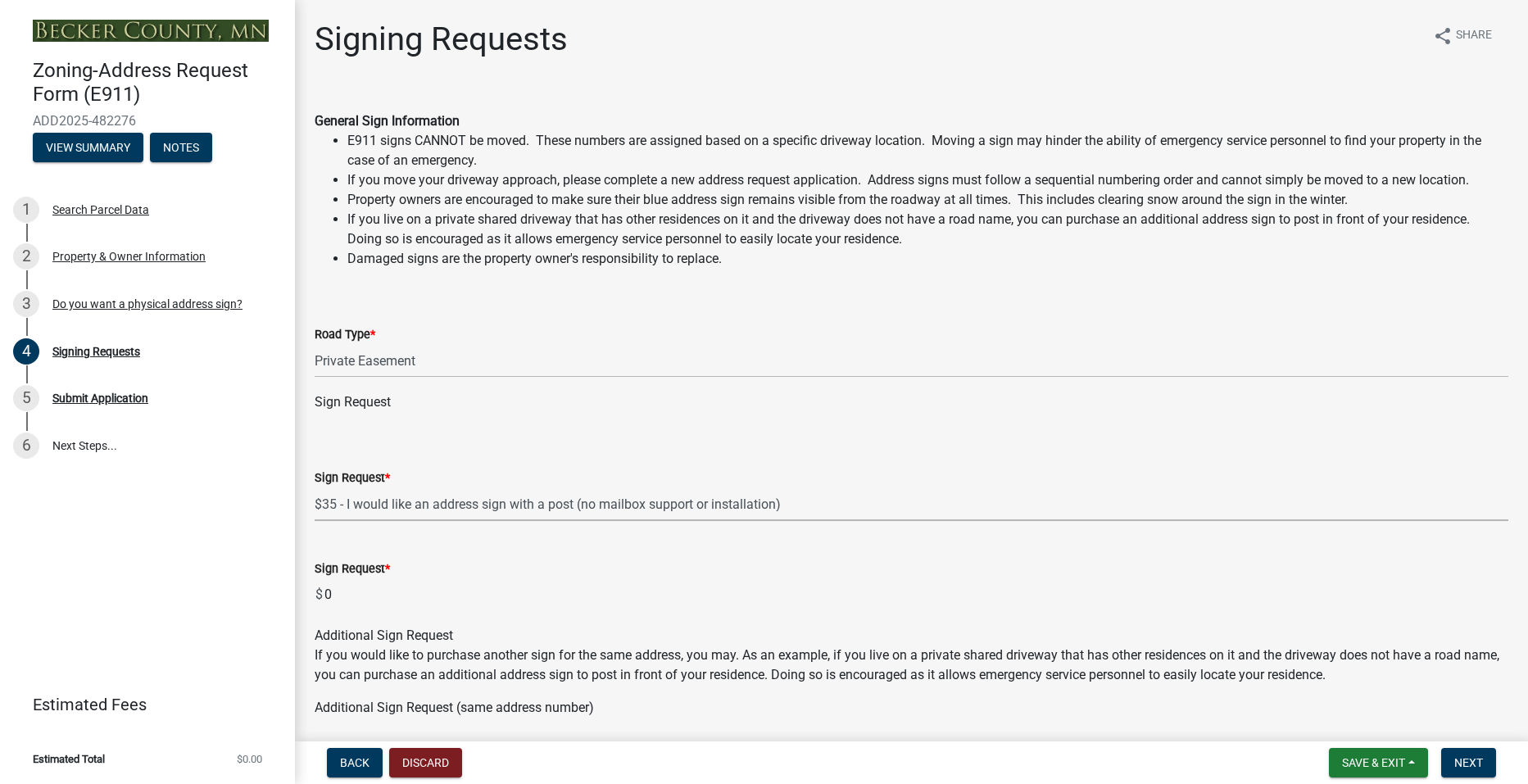
click at [314, 487] on select "Select Item... $12 - I only need a post (no sign or installation). $25 - I only…" at bounding box center [911, 504] width 1193 height 34
select select "9be1d10c-73ea-4d51-99c5-7418e6c4c8e0"
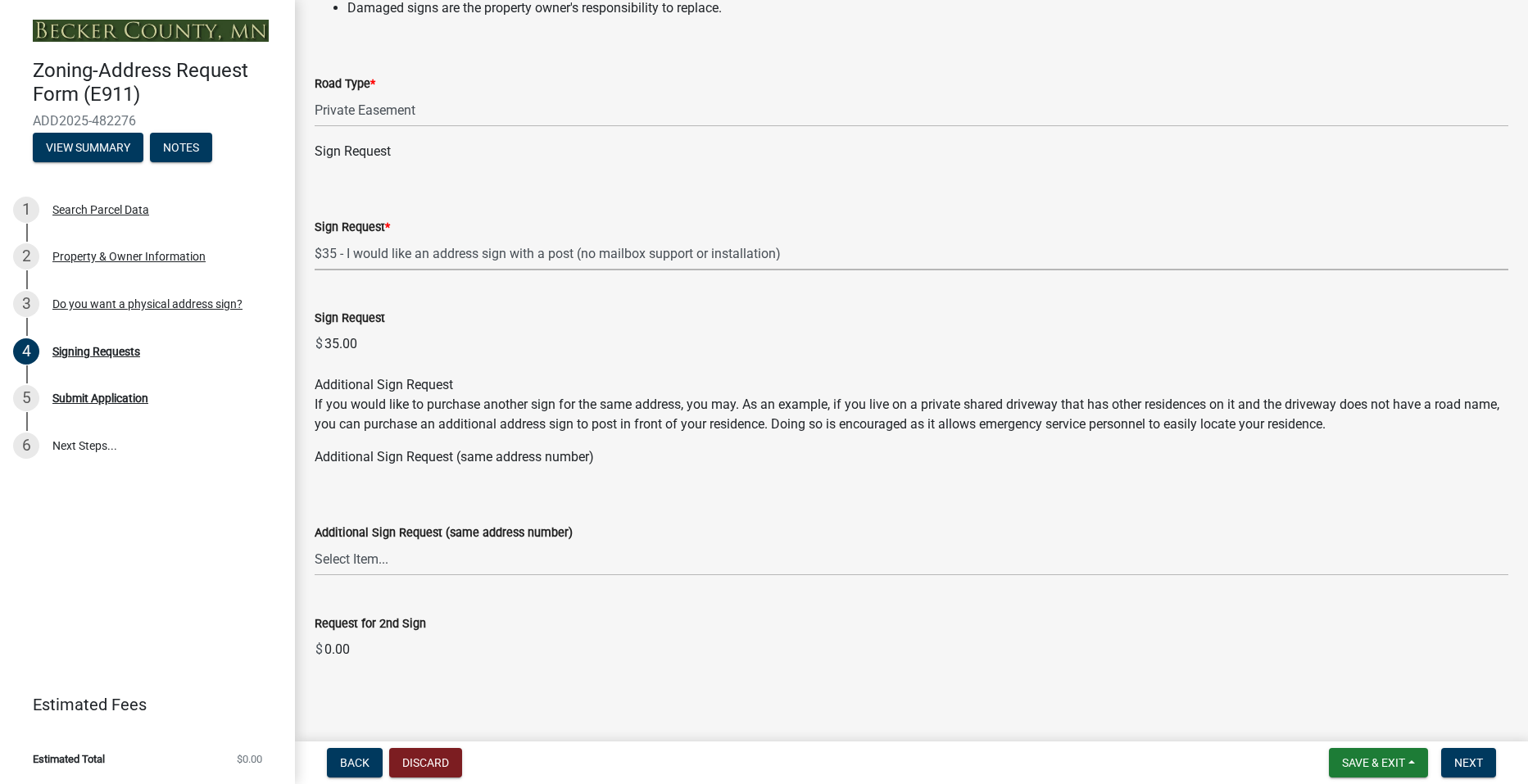
scroll to position [261, 0]
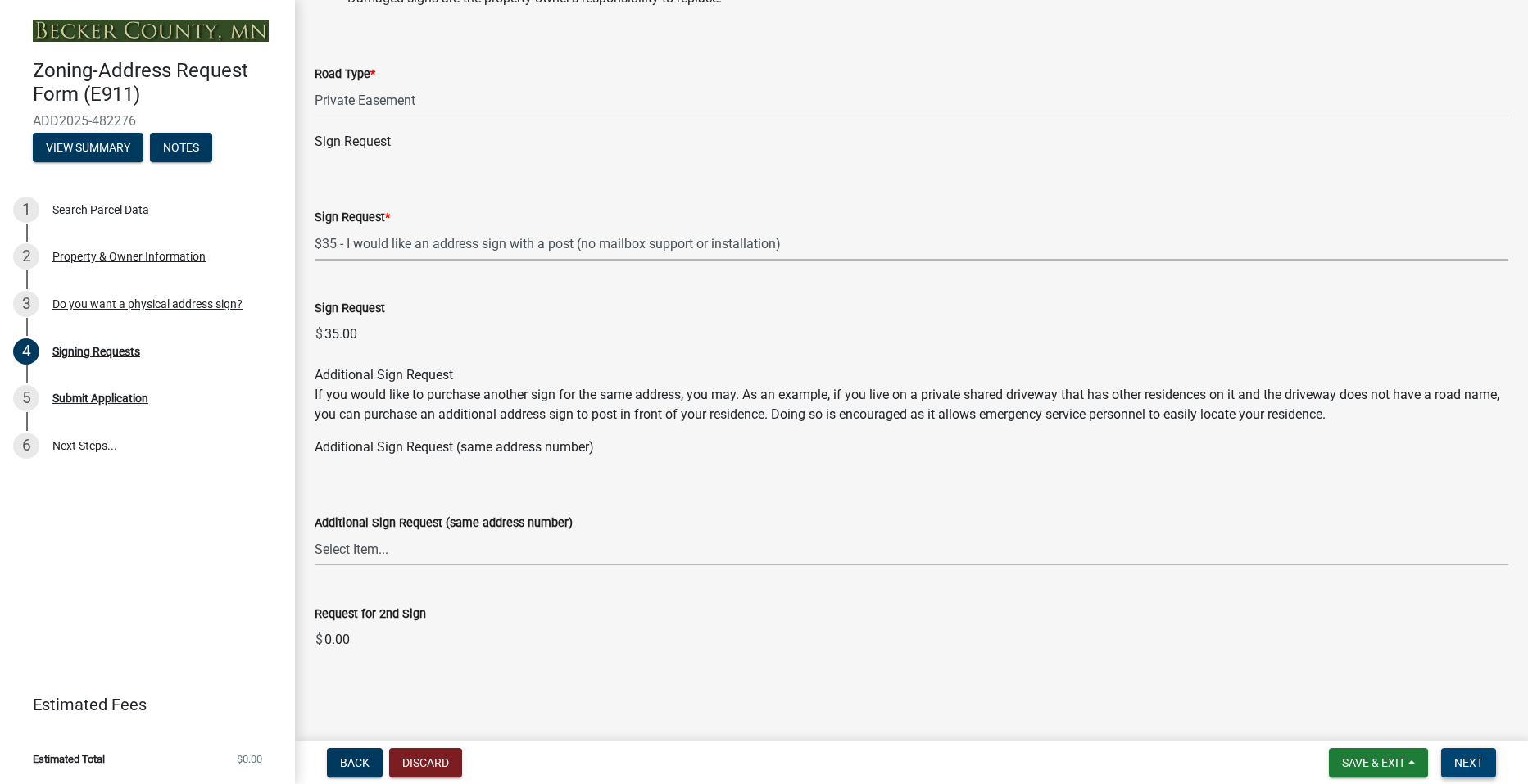
click at [1476, 757] on span "Next" at bounding box center [1468, 762] width 29 height 13
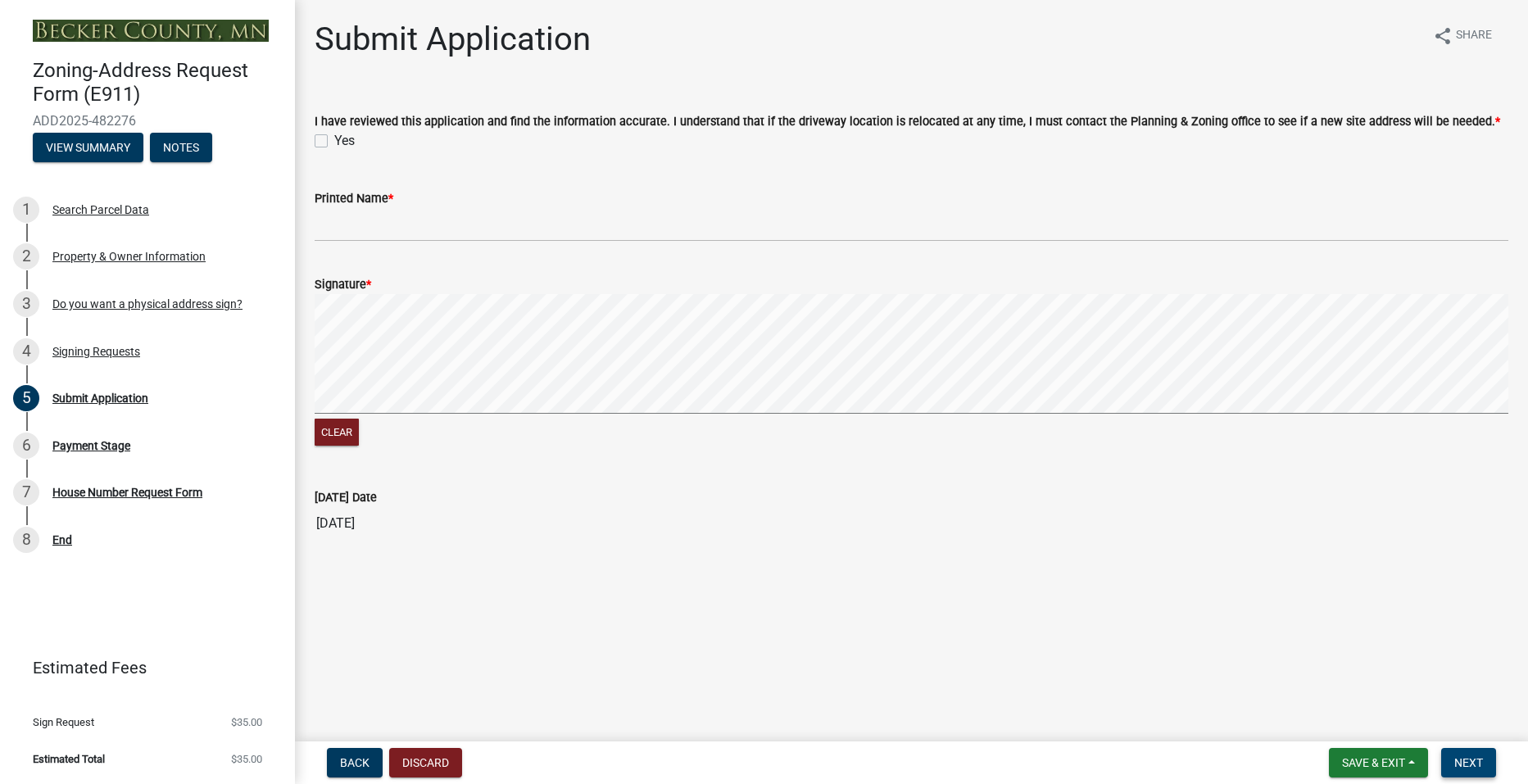
click at [334, 137] on label "Yes" at bounding box center [344, 141] width 21 height 20
click at [334, 137] on input "Yes" at bounding box center [339, 136] width 11 height 11
checkbox input "true"
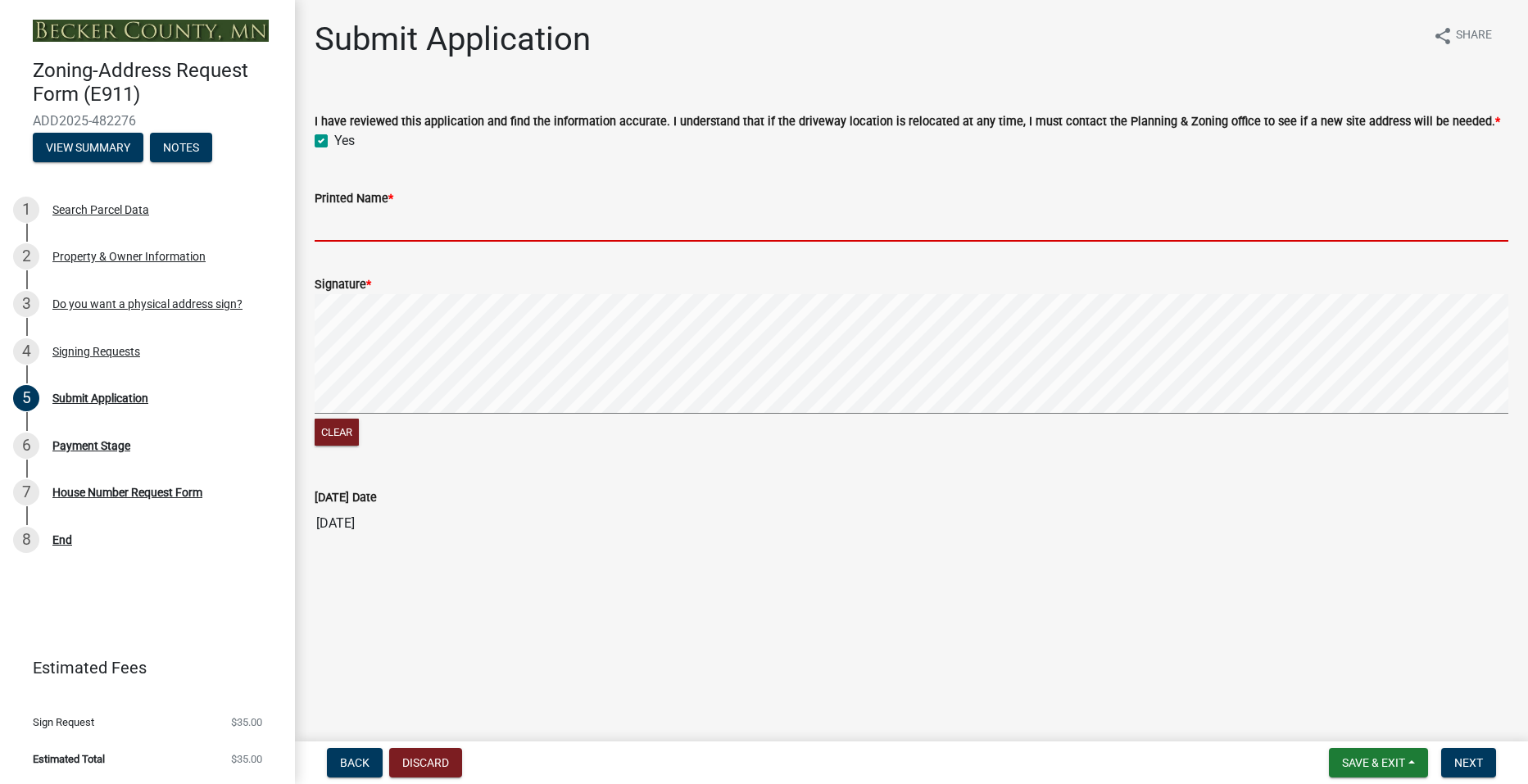
click at [496, 218] on input "Printed Name *" at bounding box center [911, 225] width 1193 height 34
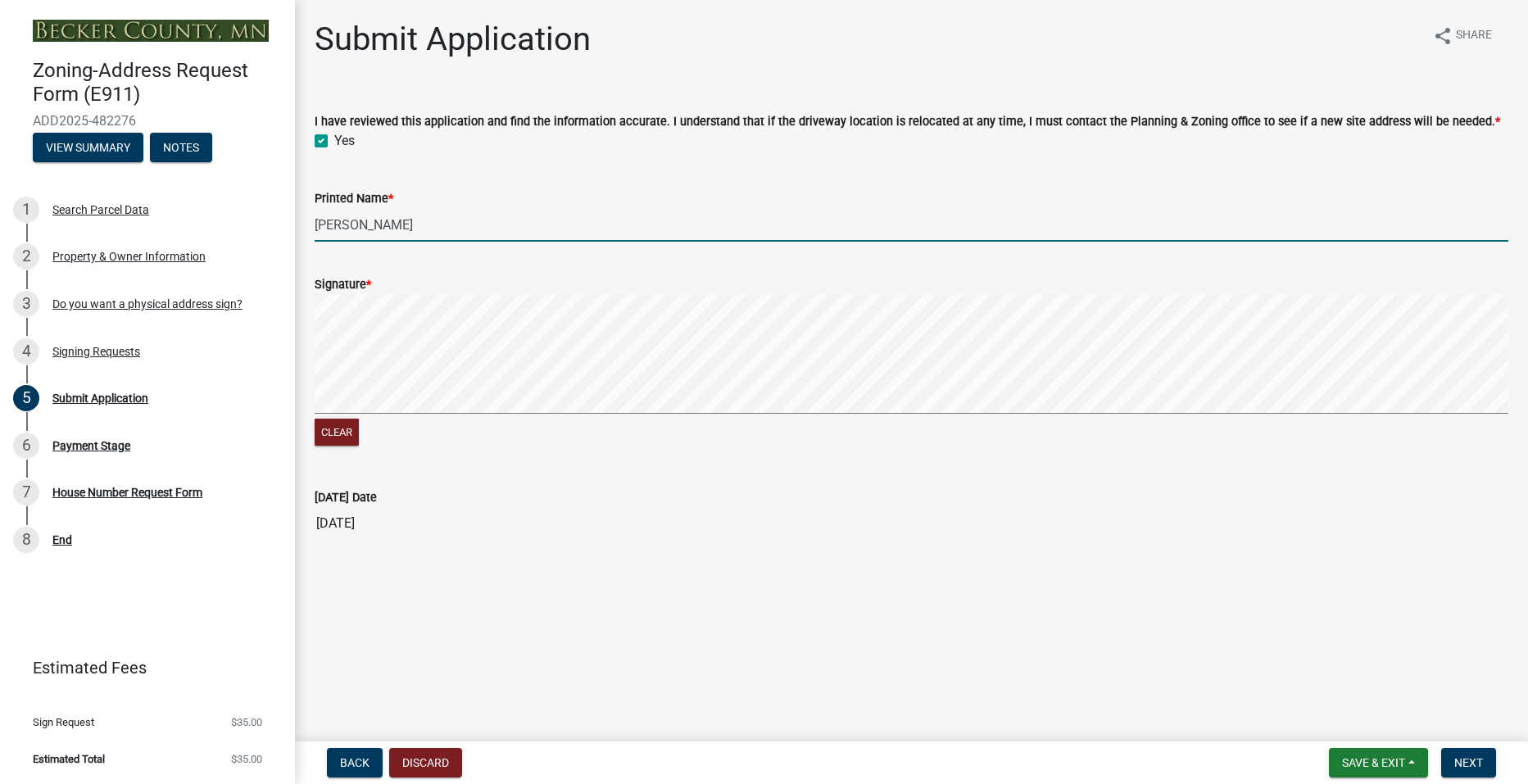
type input "[PERSON_NAME]"
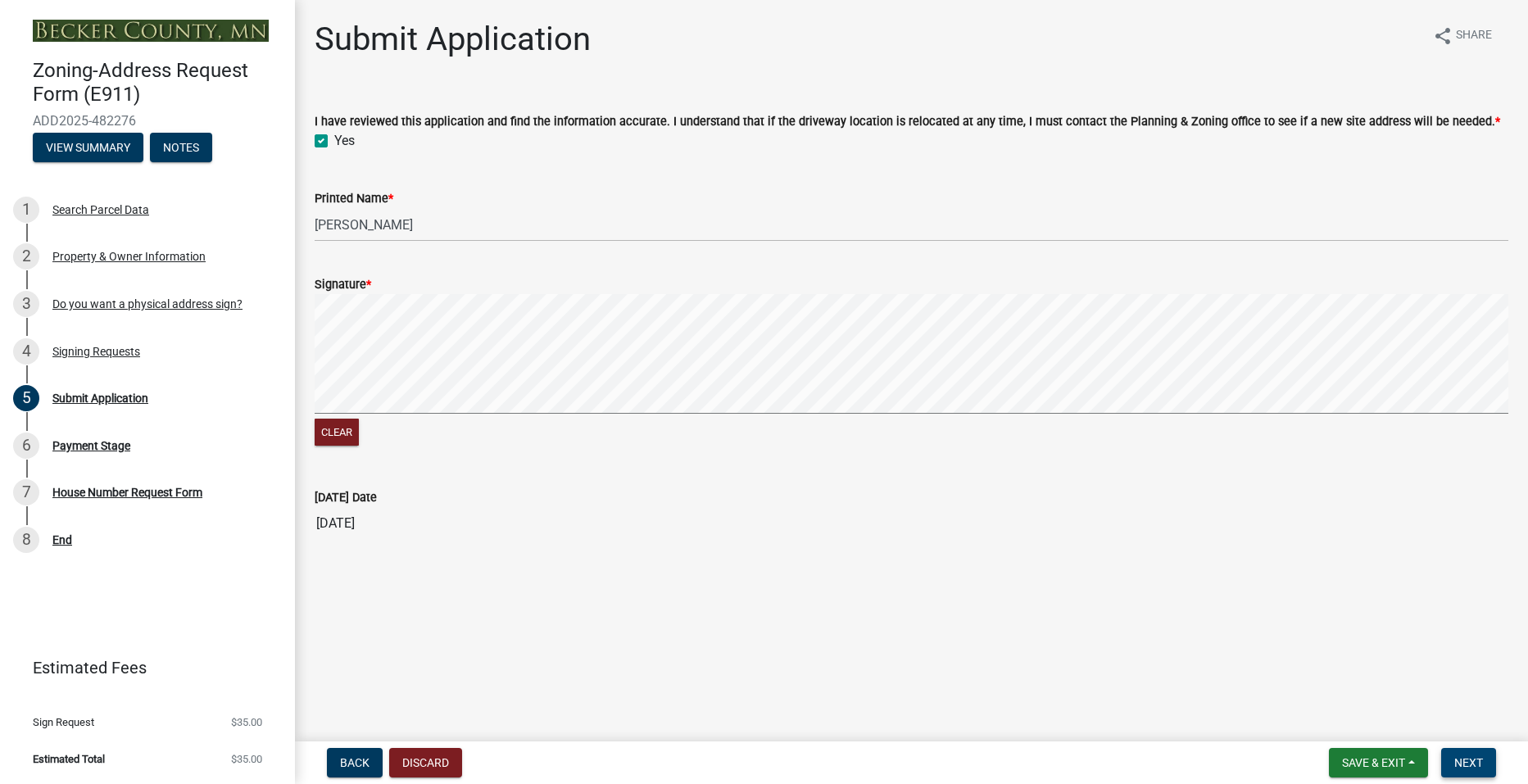
click at [1493, 770] on button "Next" at bounding box center [1469, 762] width 55 height 30
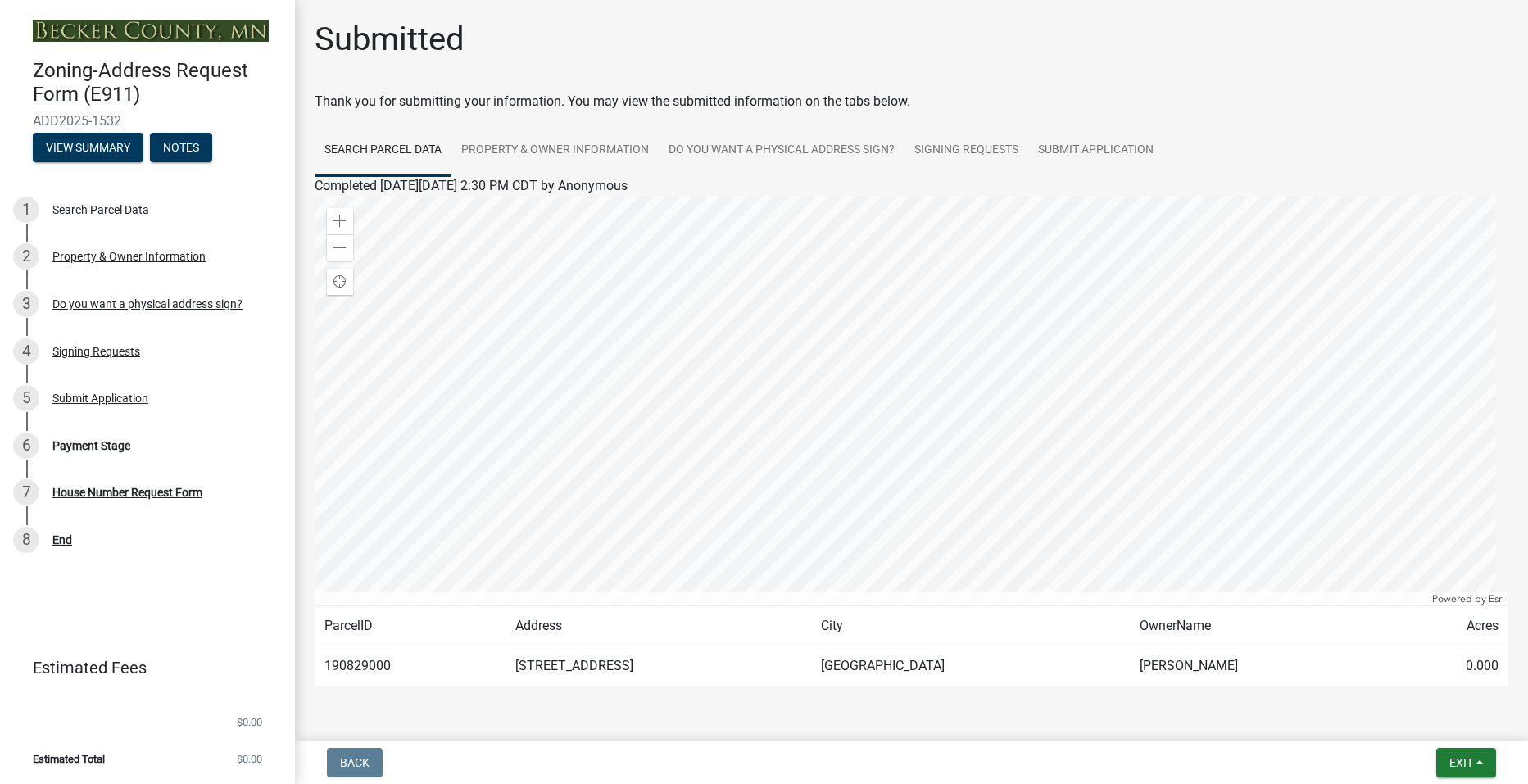
click at [1152, 691] on wm-application-readonly "Search Parcel Data Property & Owner Information Do you want a physical address …" at bounding box center [911, 421] width 1193 height 593
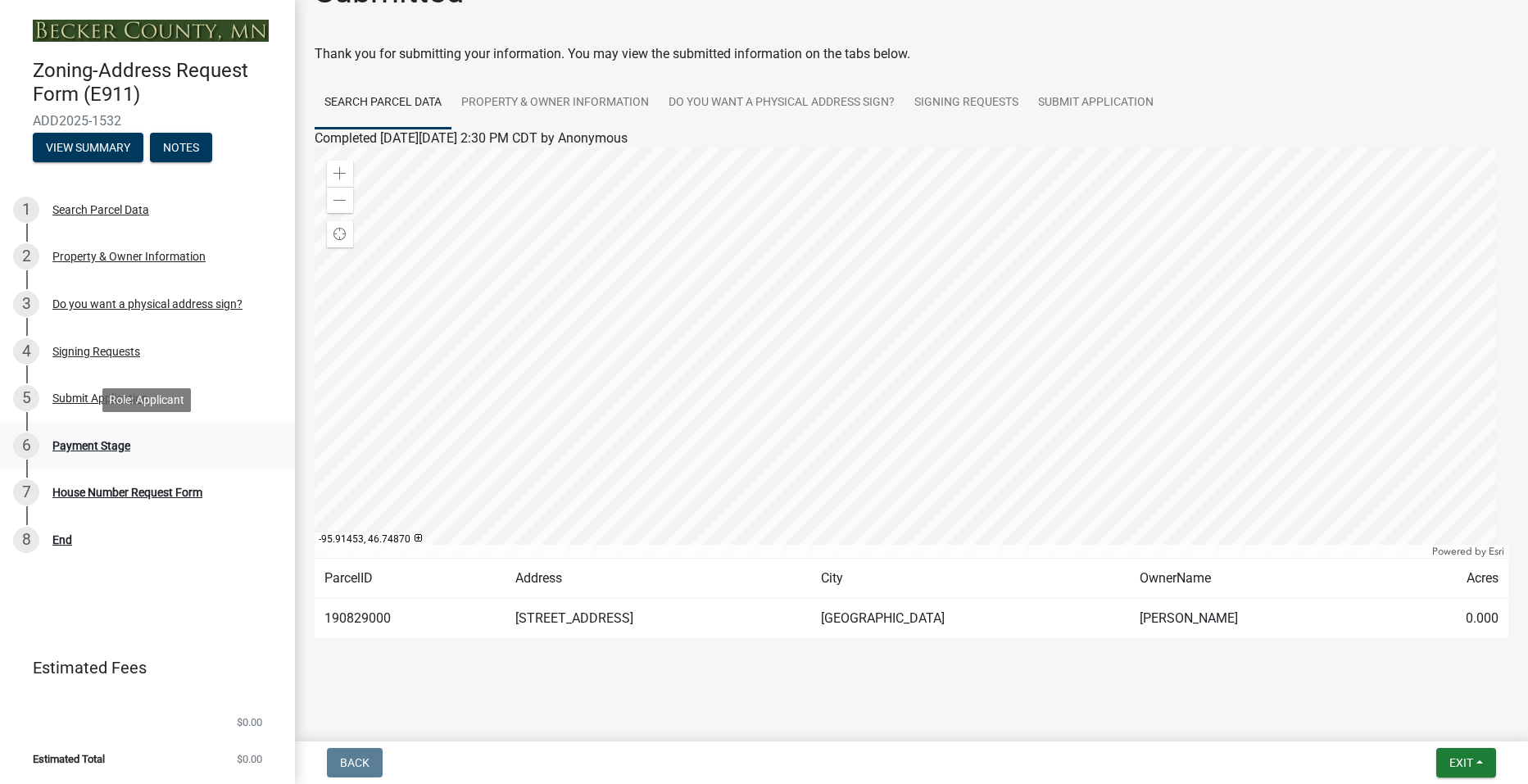
click at [98, 444] on div "Payment Stage" at bounding box center [91, 445] width 78 height 12
click at [88, 445] on div "Payment Stage" at bounding box center [91, 445] width 78 height 12
click at [246, 526] on div "8 End" at bounding box center [140, 539] width 256 height 27
click at [1476, 769] on button "Exit" at bounding box center [1466, 762] width 60 height 30
click at [1421, 728] on button "Save & Exit" at bounding box center [1430, 720] width 131 height 39
